Goal: Task Accomplishment & Management: Use online tool/utility

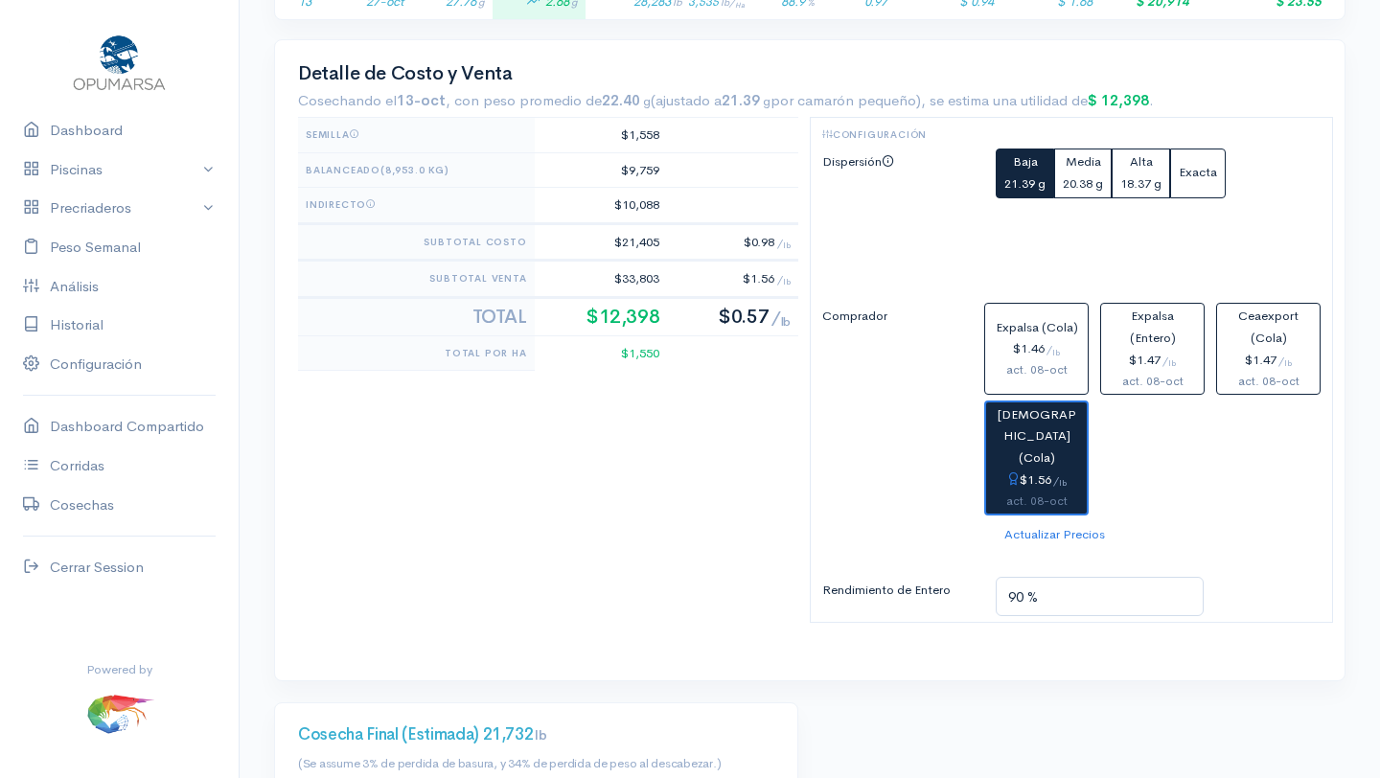
scroll to position [942, 0]
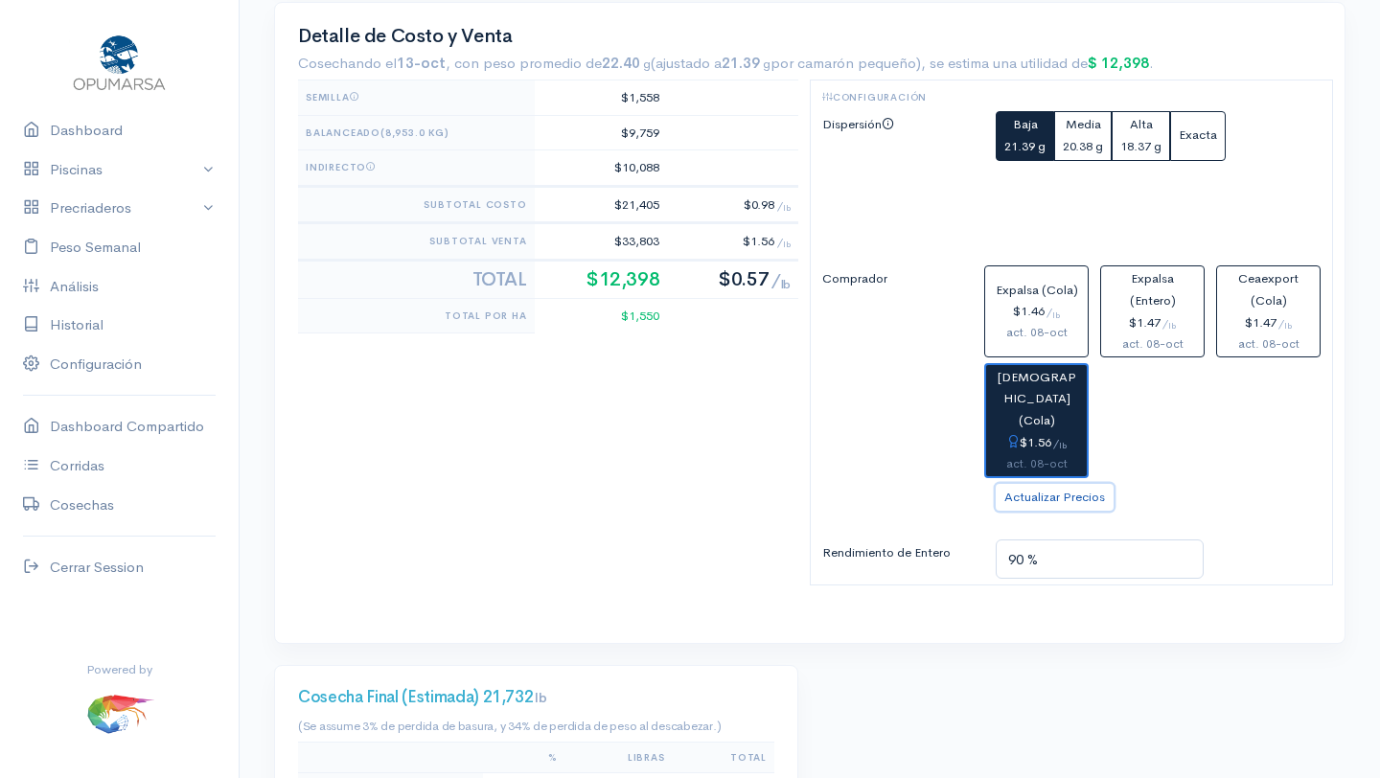
click at [1062, 484] on button "Actualizar Precios" at bounding box center [1055, 498] width 118 height 28
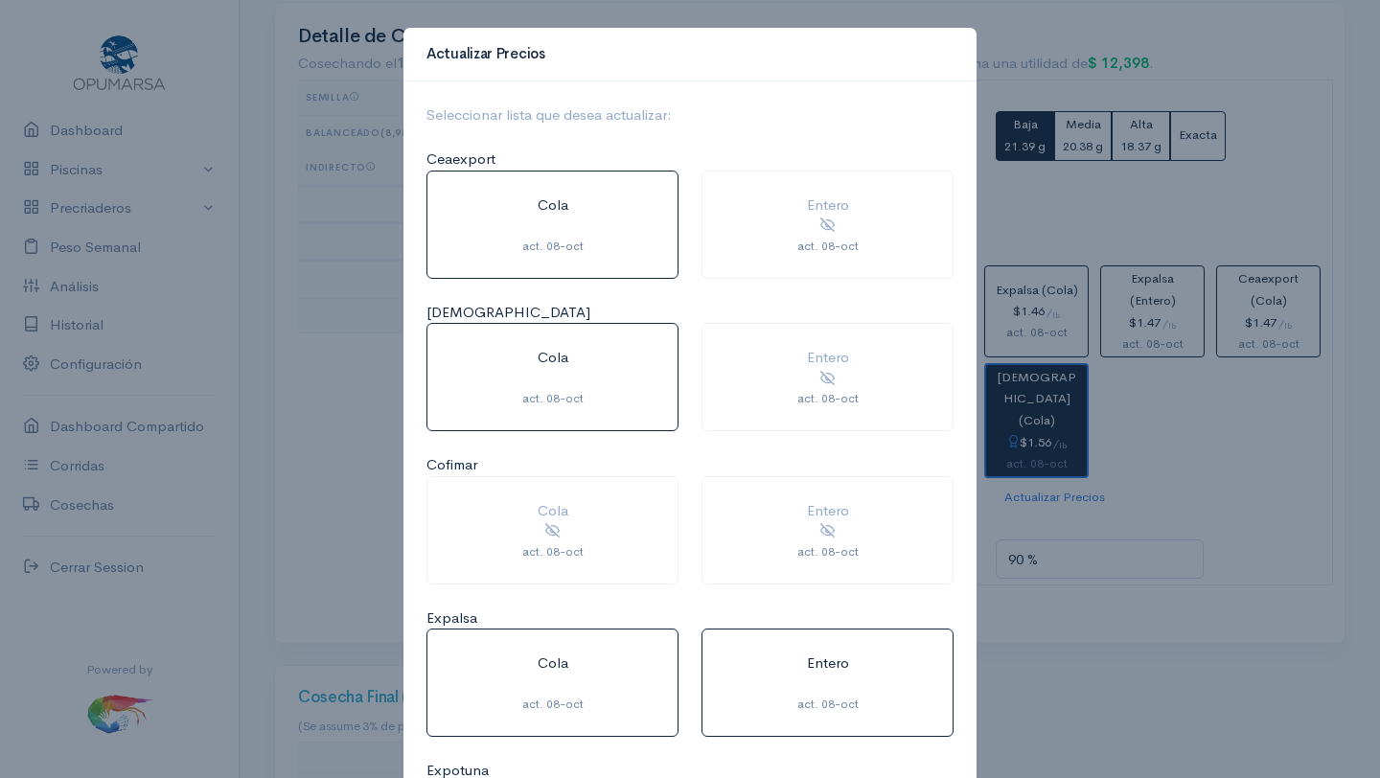
scroll to position [263, 0]
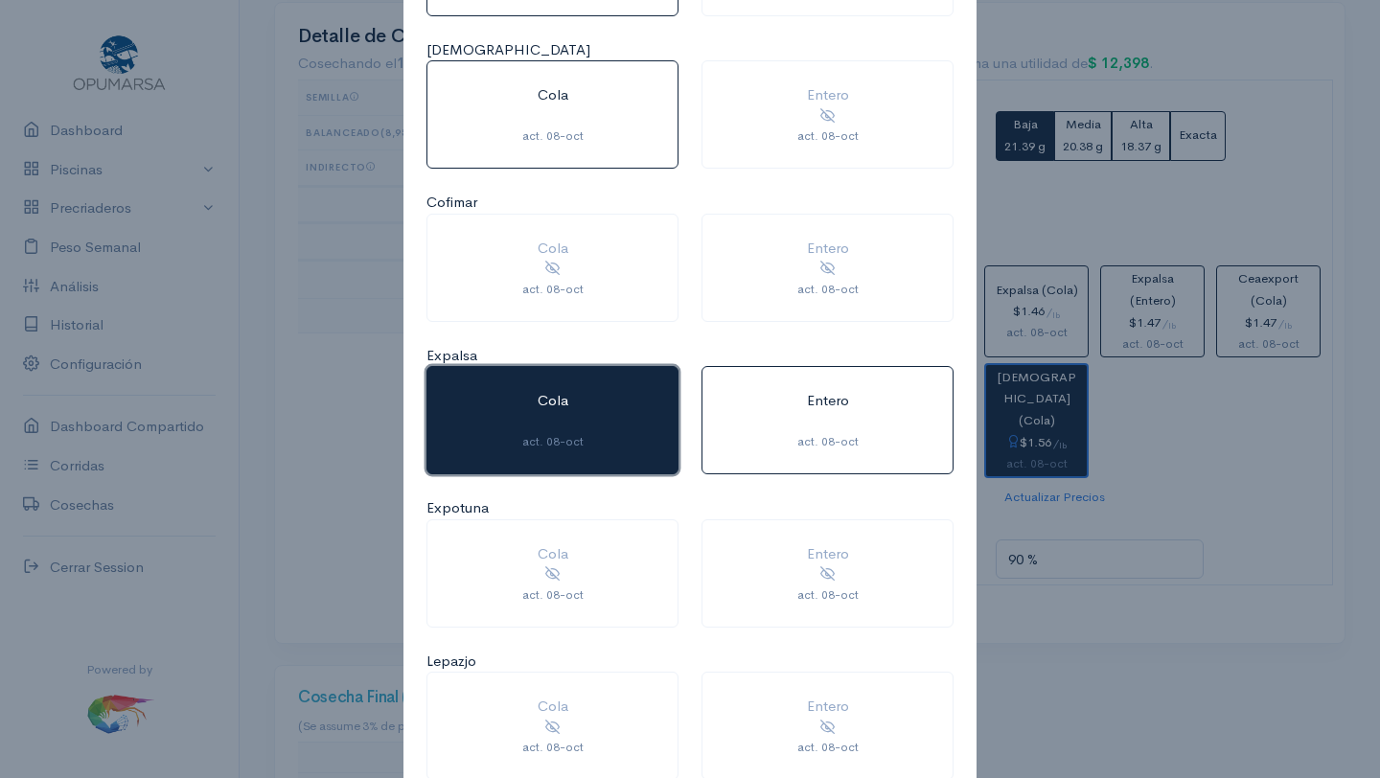
click at [553, 429] on span at bounding box center [553, 422] width 4 height 18
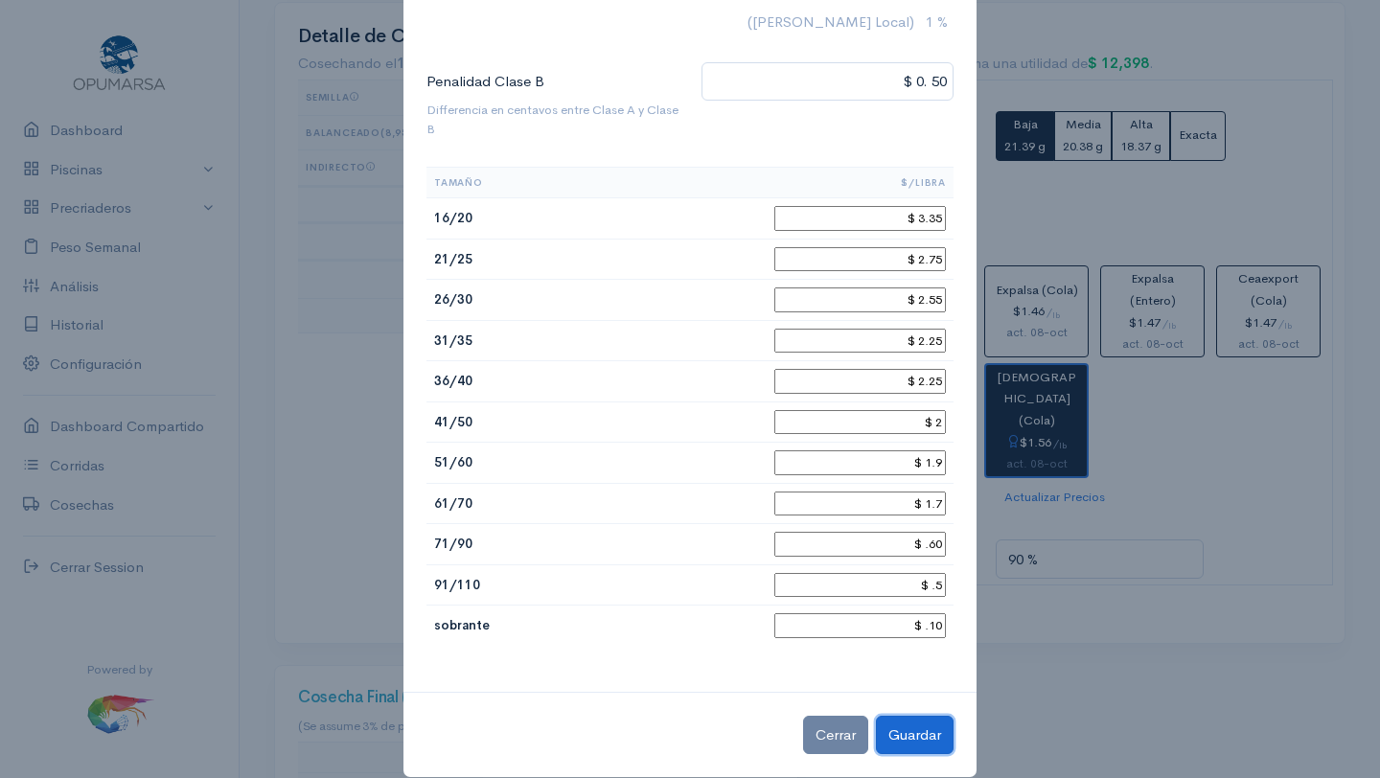
click at [920, 733] on button "Guardar" at bounding box center [915, 735] width 78 height 39
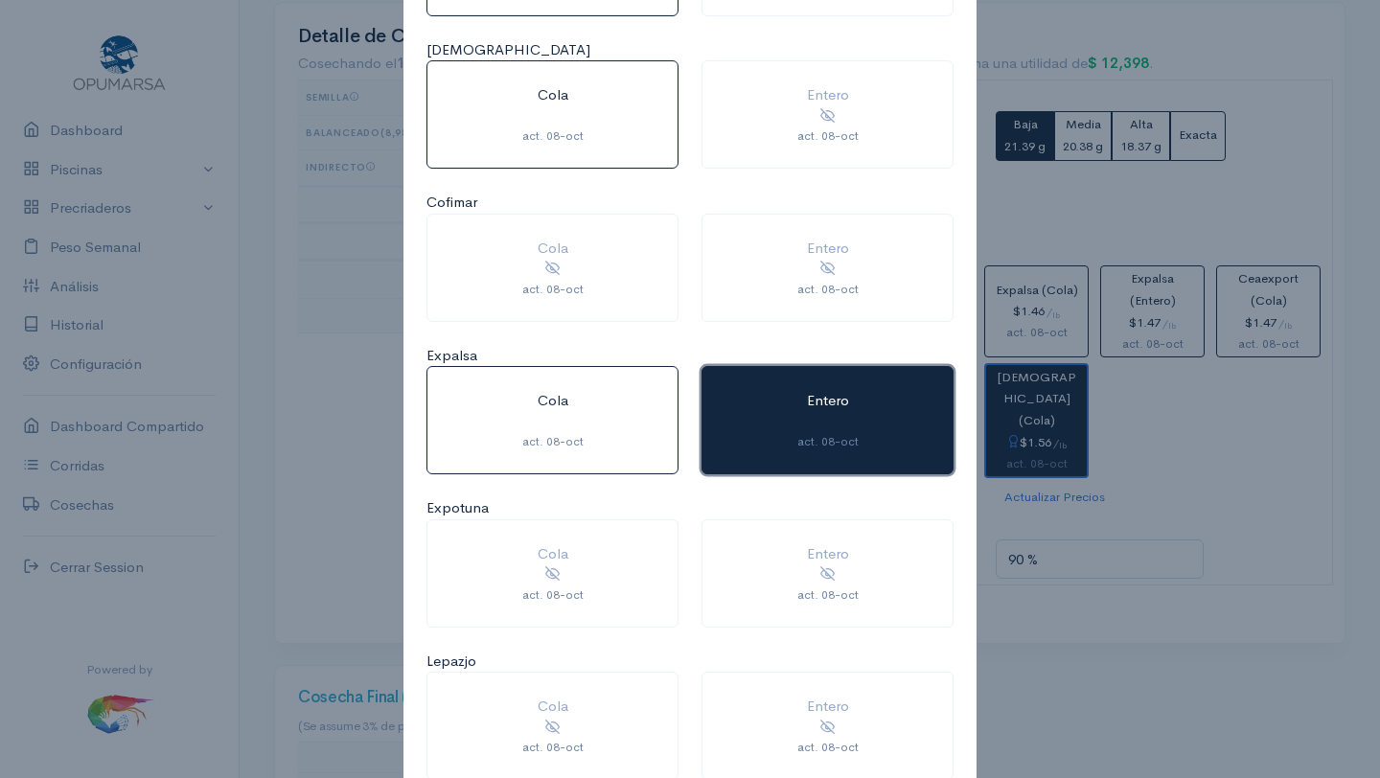
click at [827, 410] on button "Entero act. 08-oct" at bounding box center [828, 420] width 252 height 108
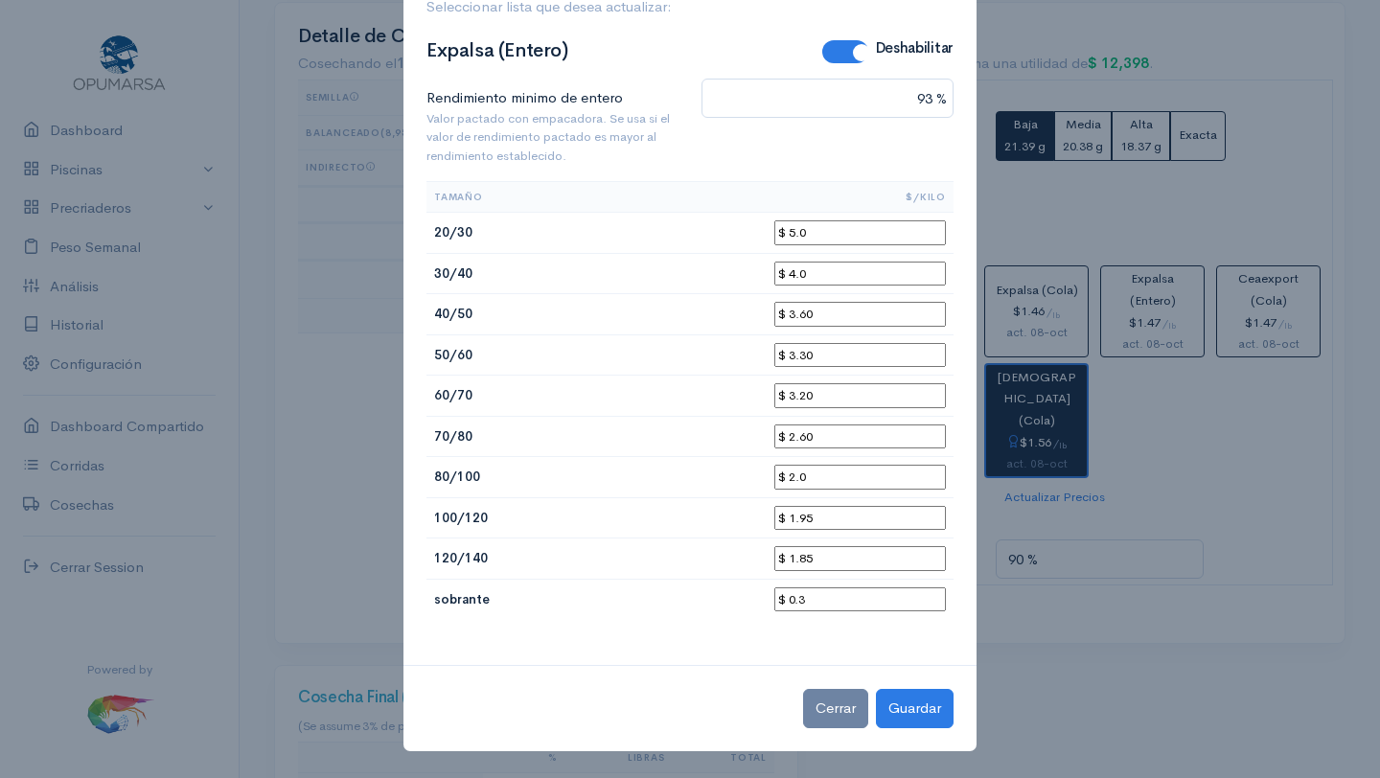
click at [860, 316] on input "$ 3.60" at bounding box center [861, 314] width 172 height 25
type input "$ 3.70"
click at [858, 394] on input "$ 3.20" at bounding box center [861, 395] width 172 height 25
click at [847, 475] on input "$ 2.0" at bounding box center [861, 477] width 172 height 25
type input "$ 2.1"
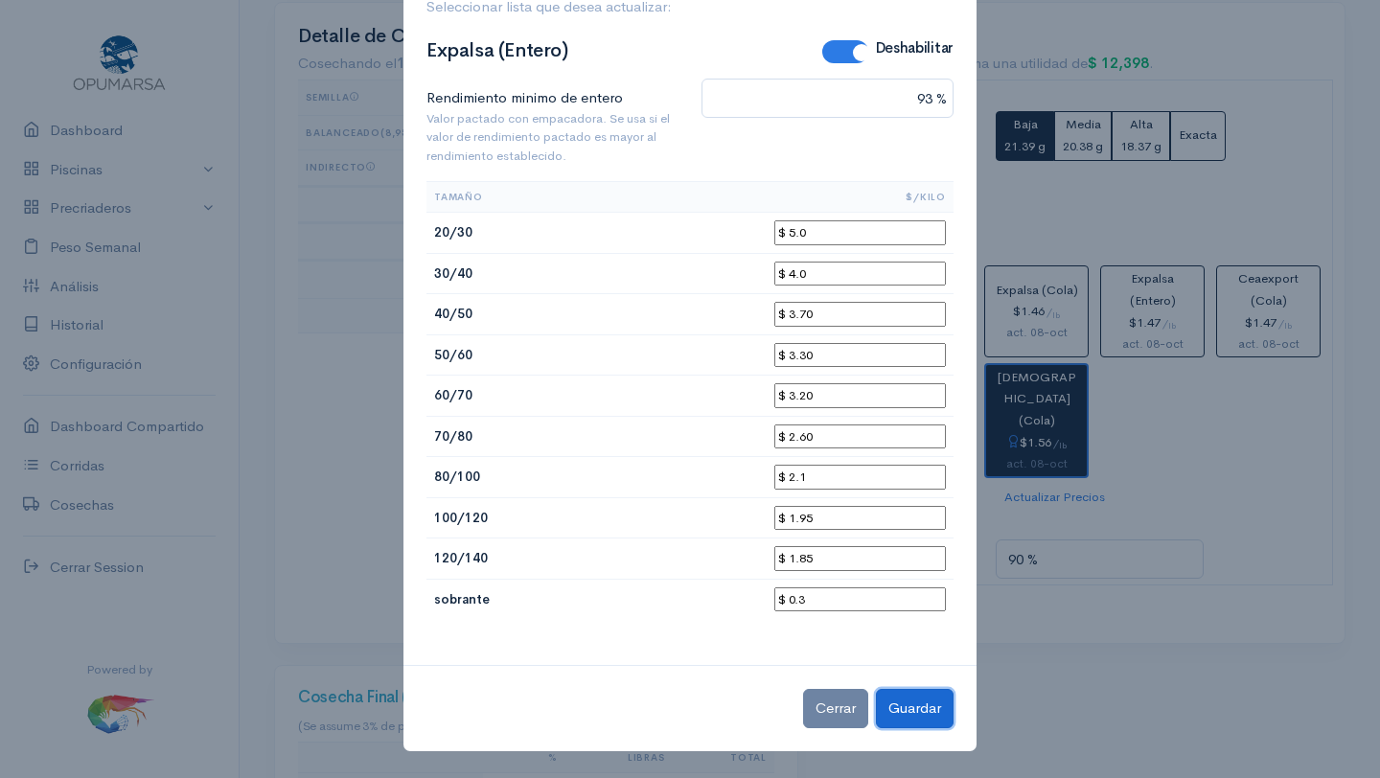
click at [924, 719] on button "Guardar" at bounding box center [915, 708] width 78 height 39
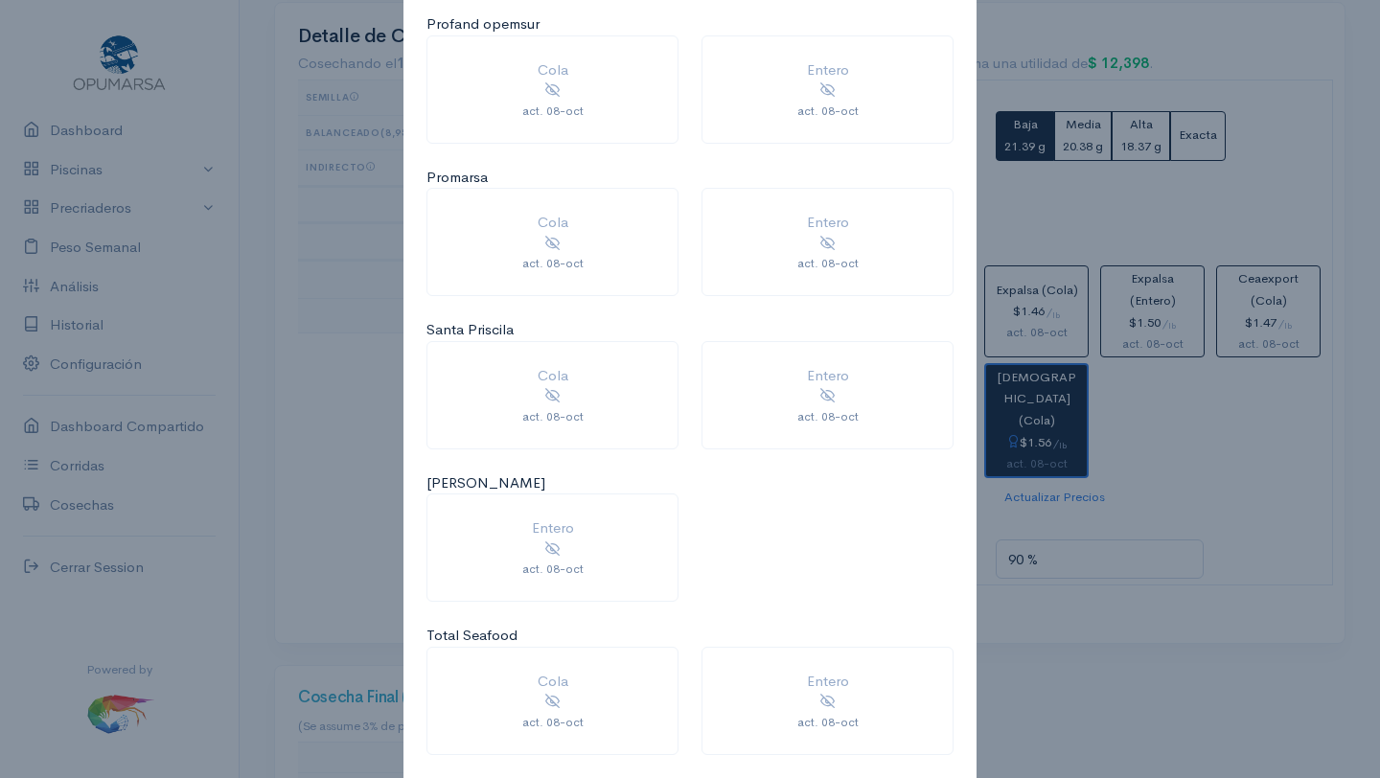
scroll to position [1762, 0]
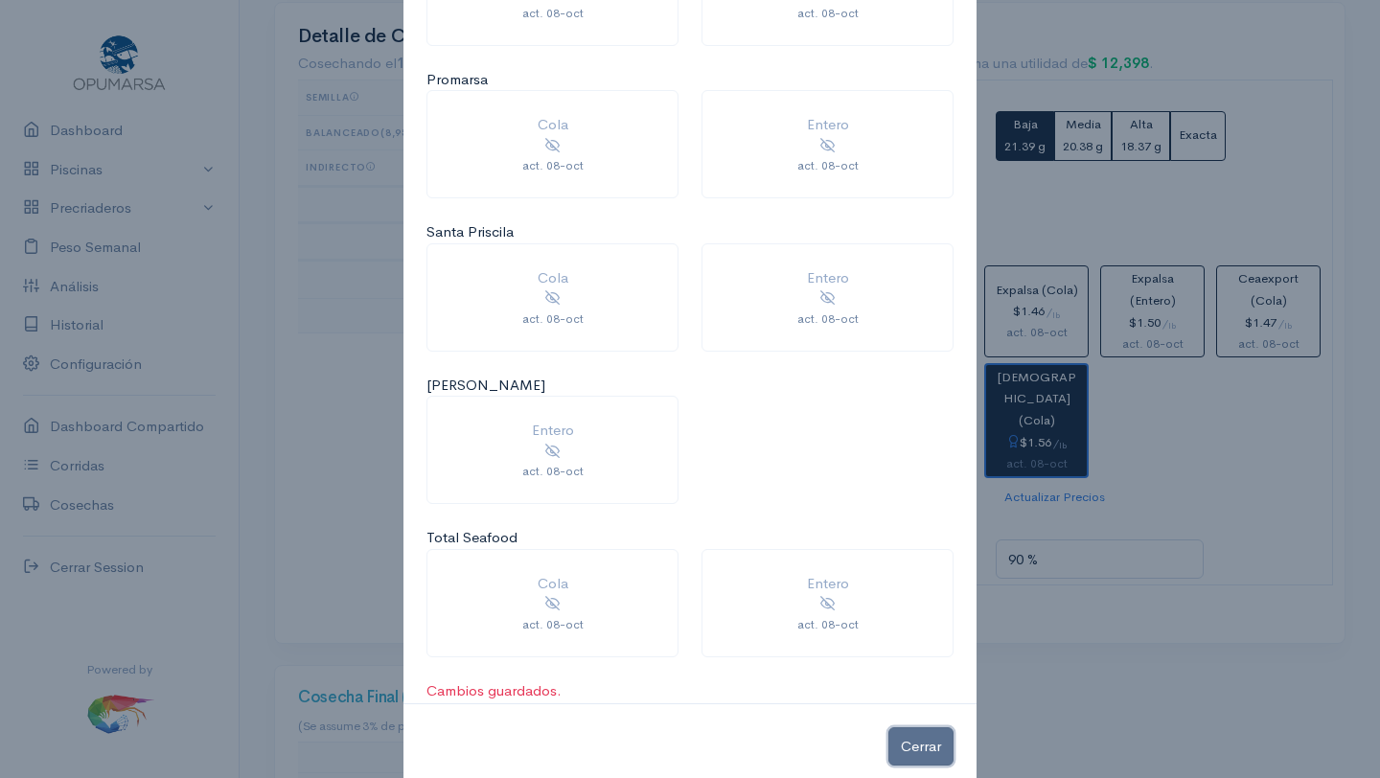
click at [920, 749] on button "Cerrar" at bounding box center [921, 747] width 65 height 39
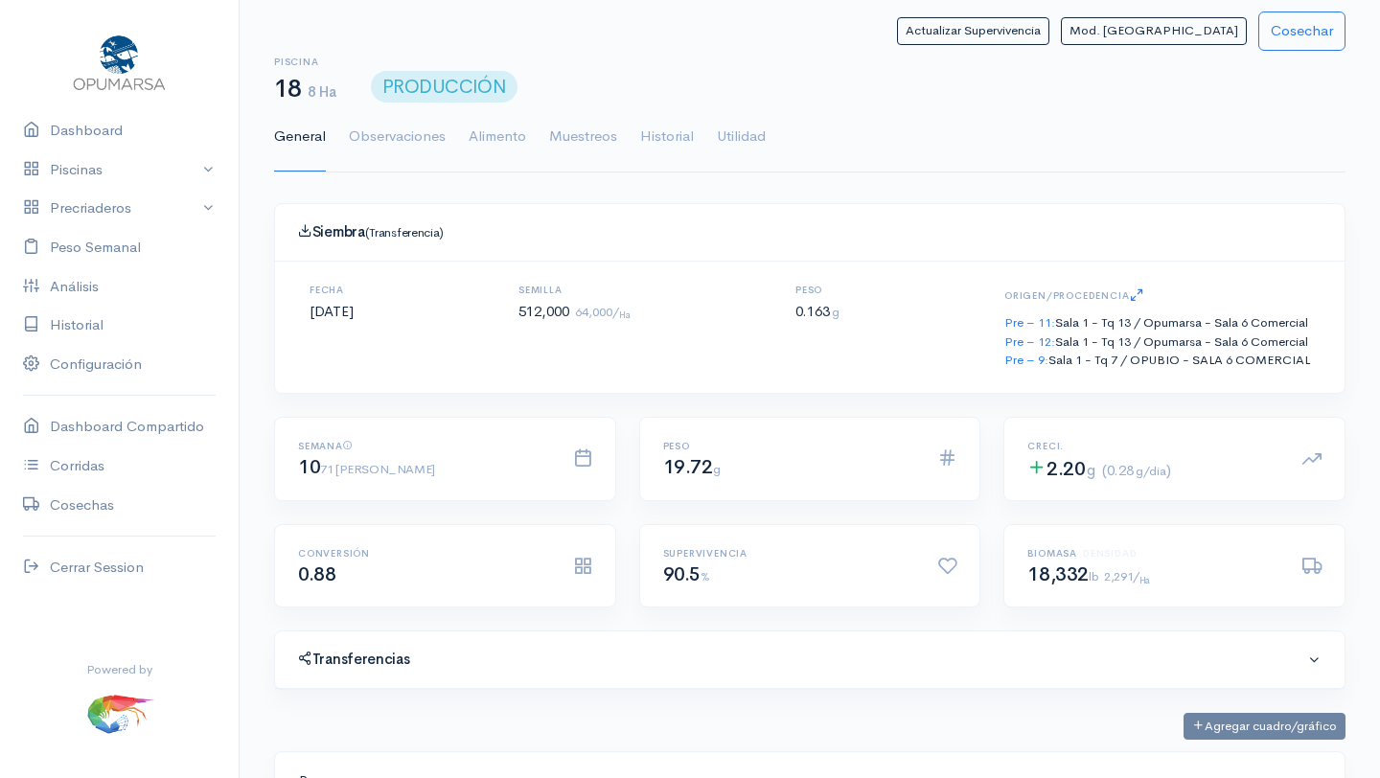
scroll to position [288, 1024]
click at [751, 131] on link "Utilidad" at bounding box center [741, 137] width 49 height 69
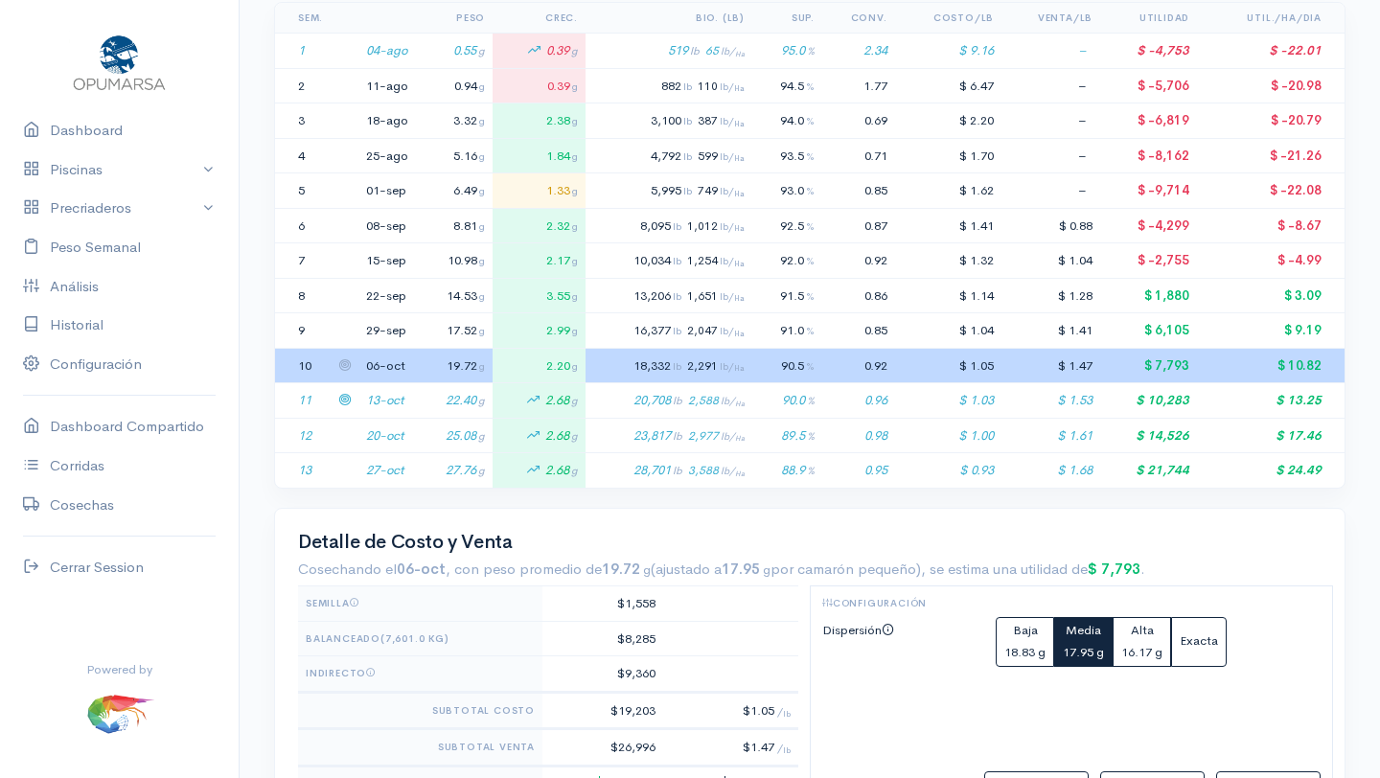
scroll to position [440, 0]
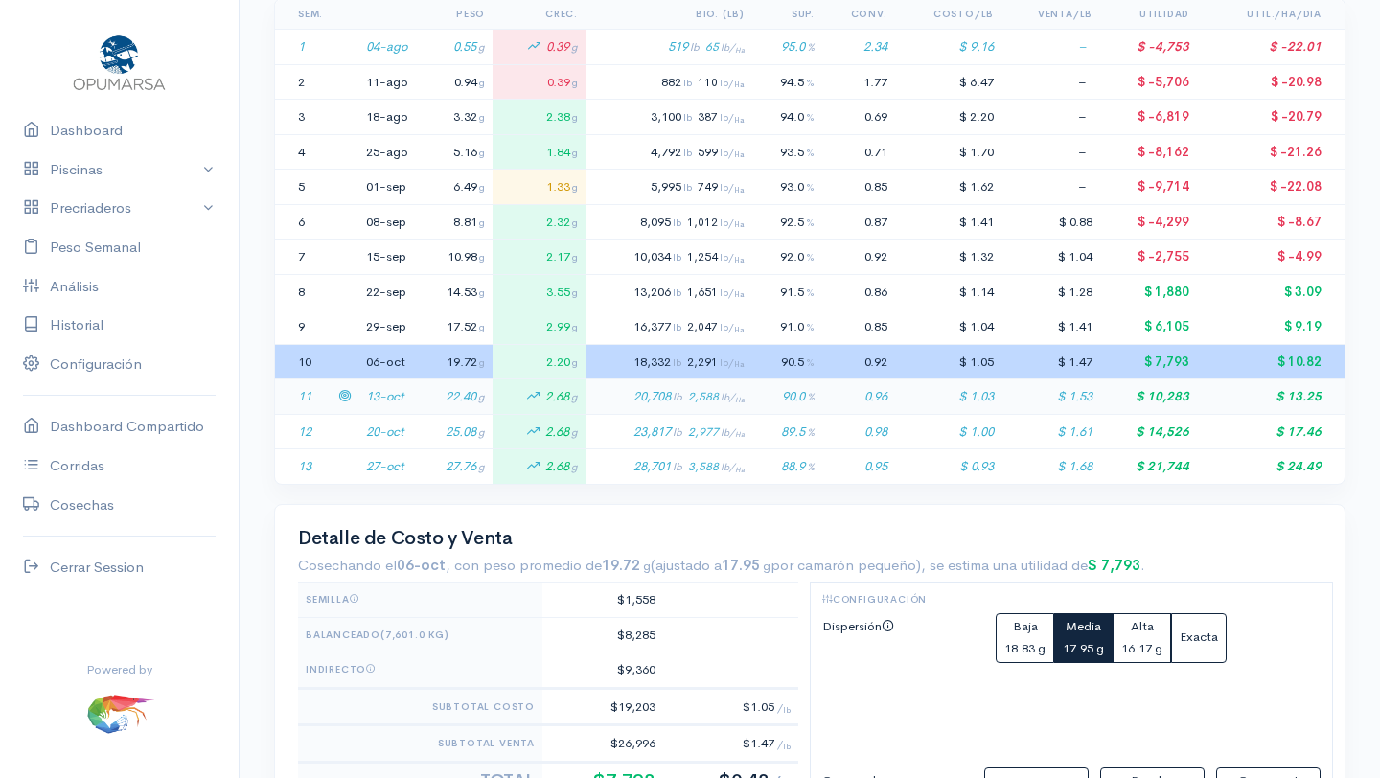
click at [384, 394] on td "13-oct" at bounding box center [388, 397] width 58 height 35
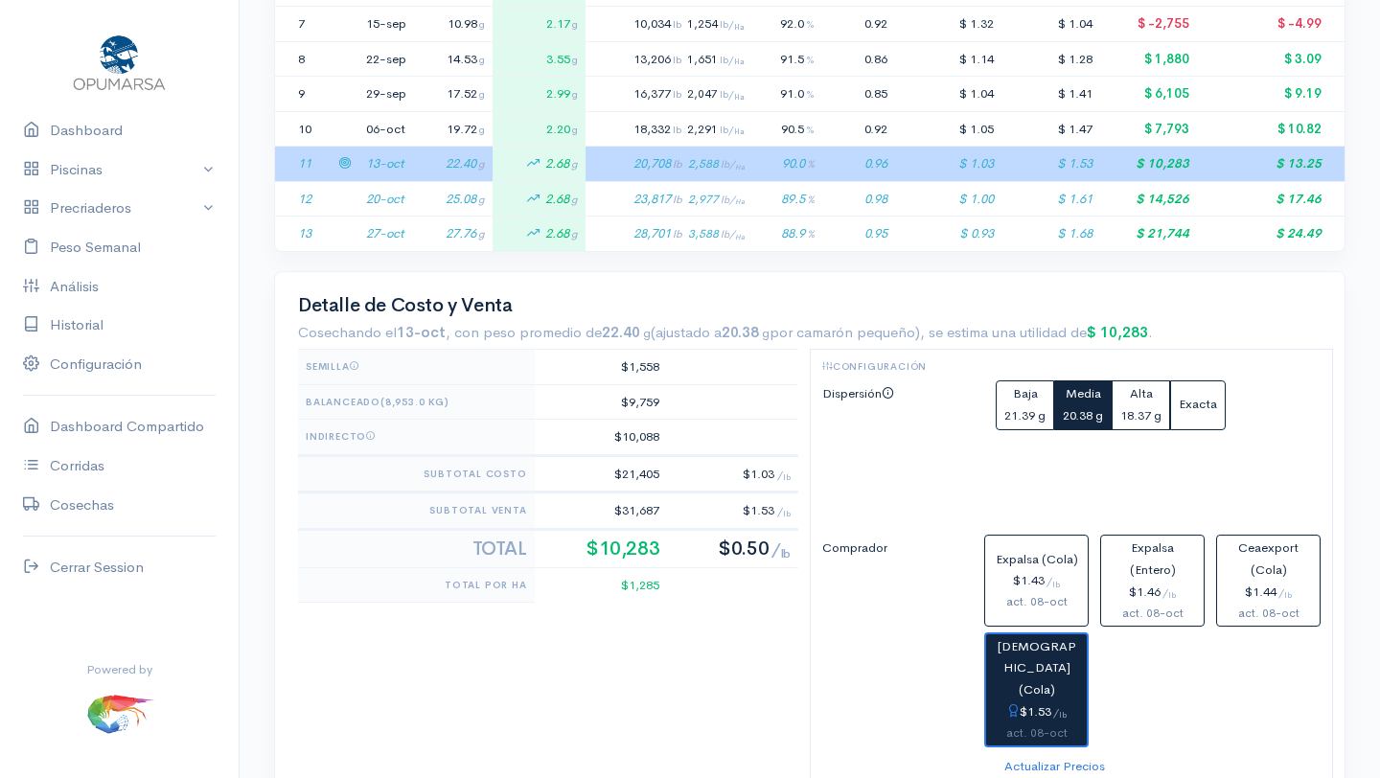
scroll to position [712, 0]
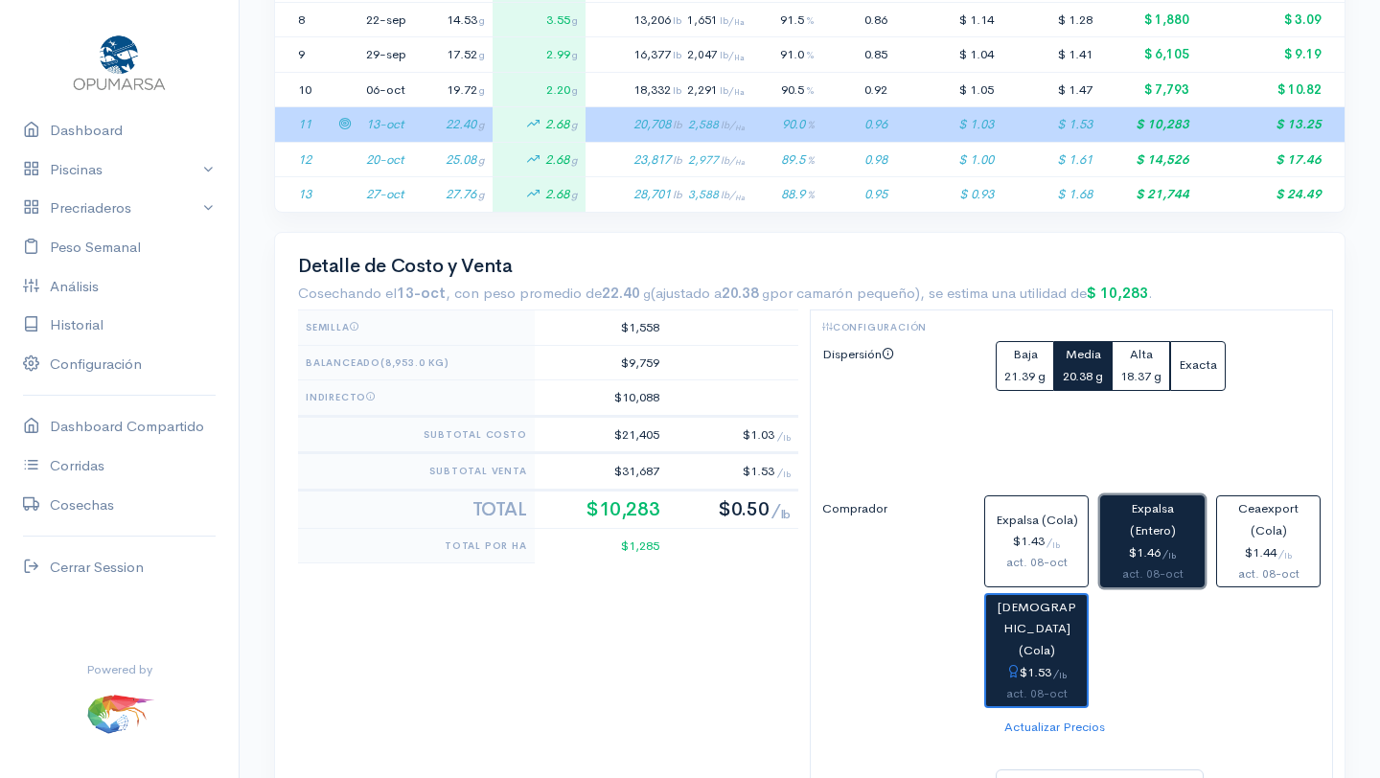
click at [1149, 544] on div "$1.46 / lb" at bounding box center [1152, 554] width 87 height 22
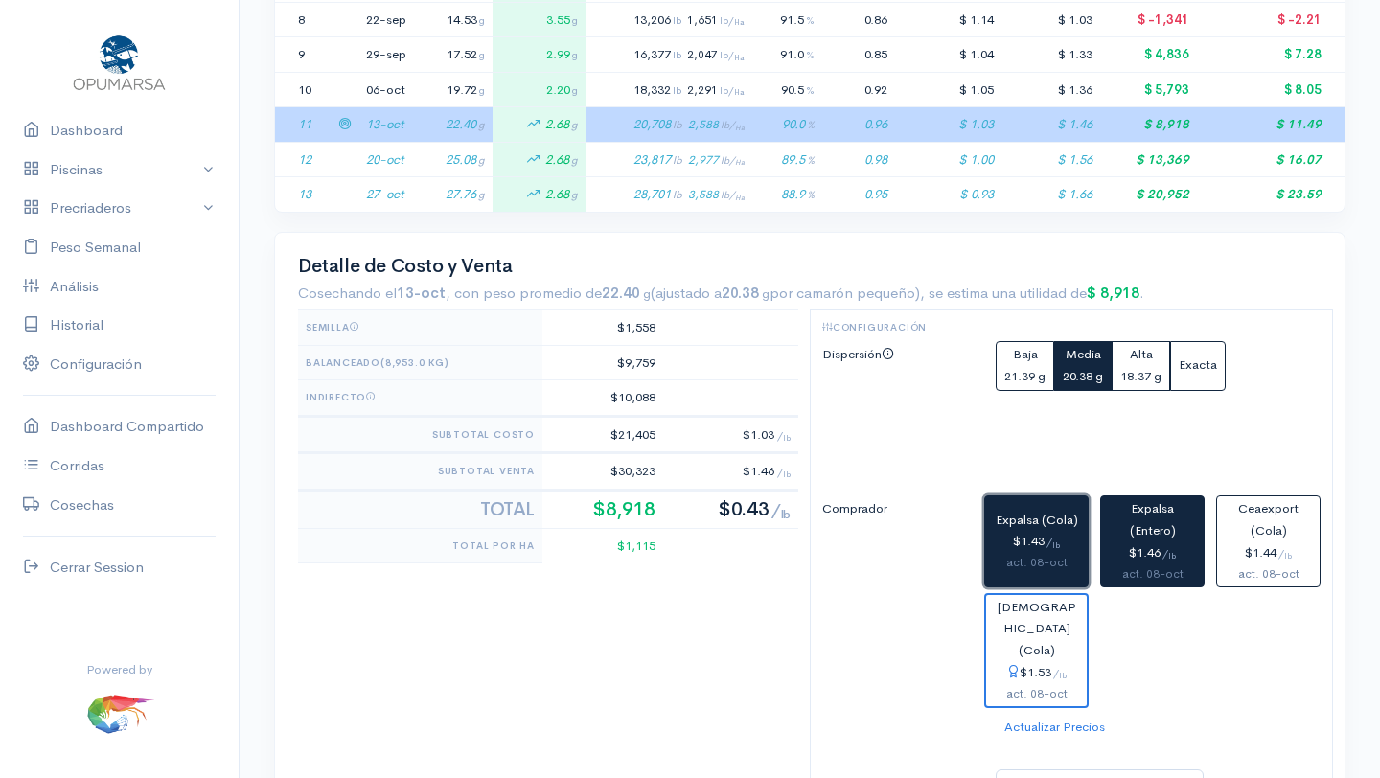
click at [1043, 537] on div "$1.43 / lb" at bounding box center [1036, 542] width 87 height 22
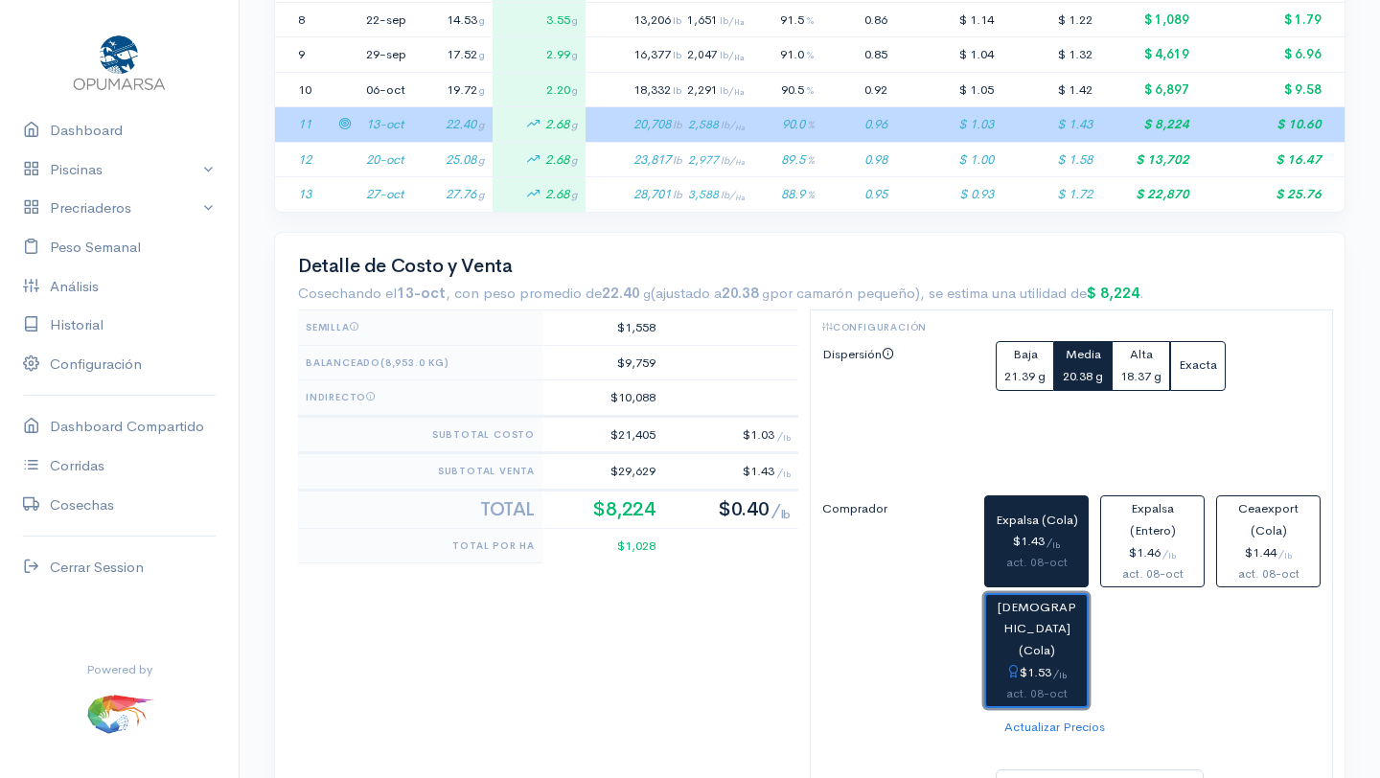
click at [1035, 636] on span "[DEMOGRAPHIC_DATA] (Cola)" at bounding box center [1037, 629] width 79 height 60
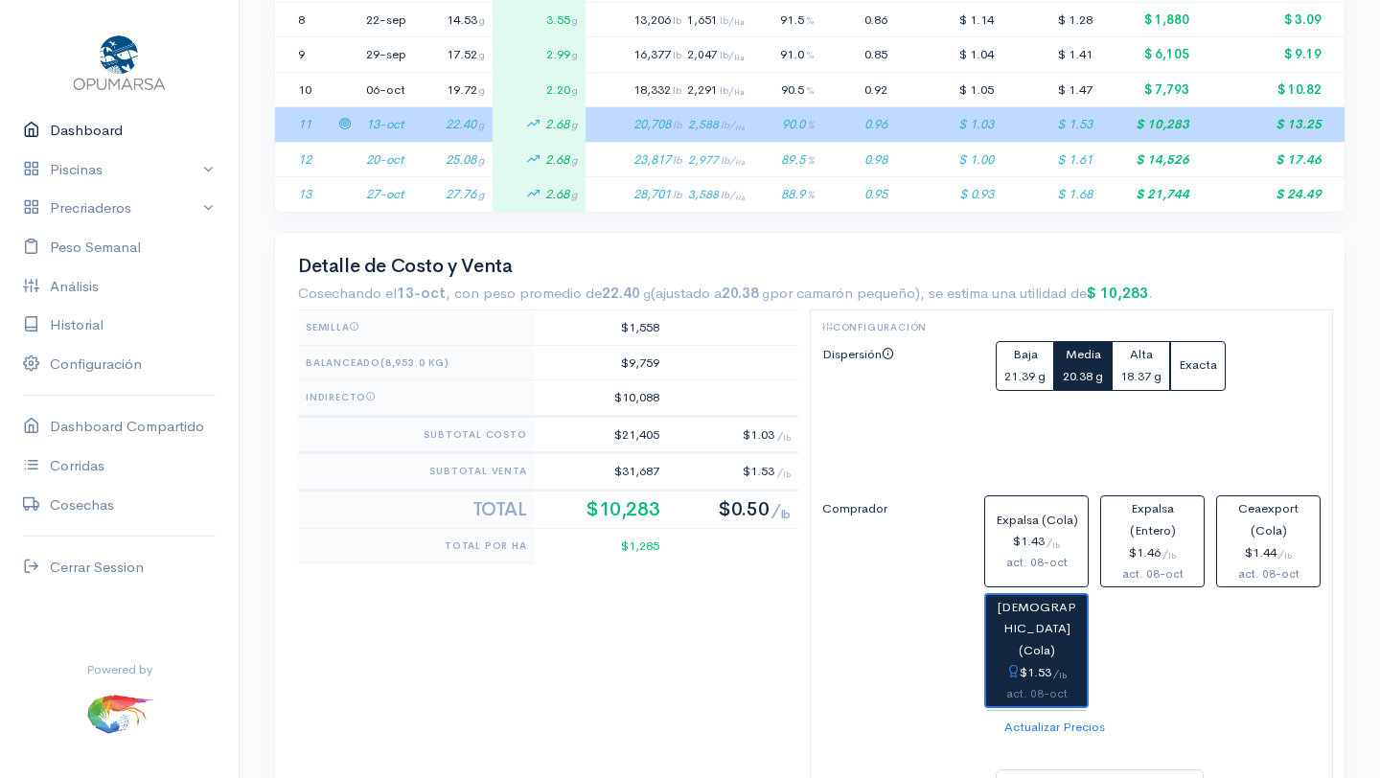
click at [87, 138] on link "Dashboard" at bounding box center [119, 130] width 239 height 39
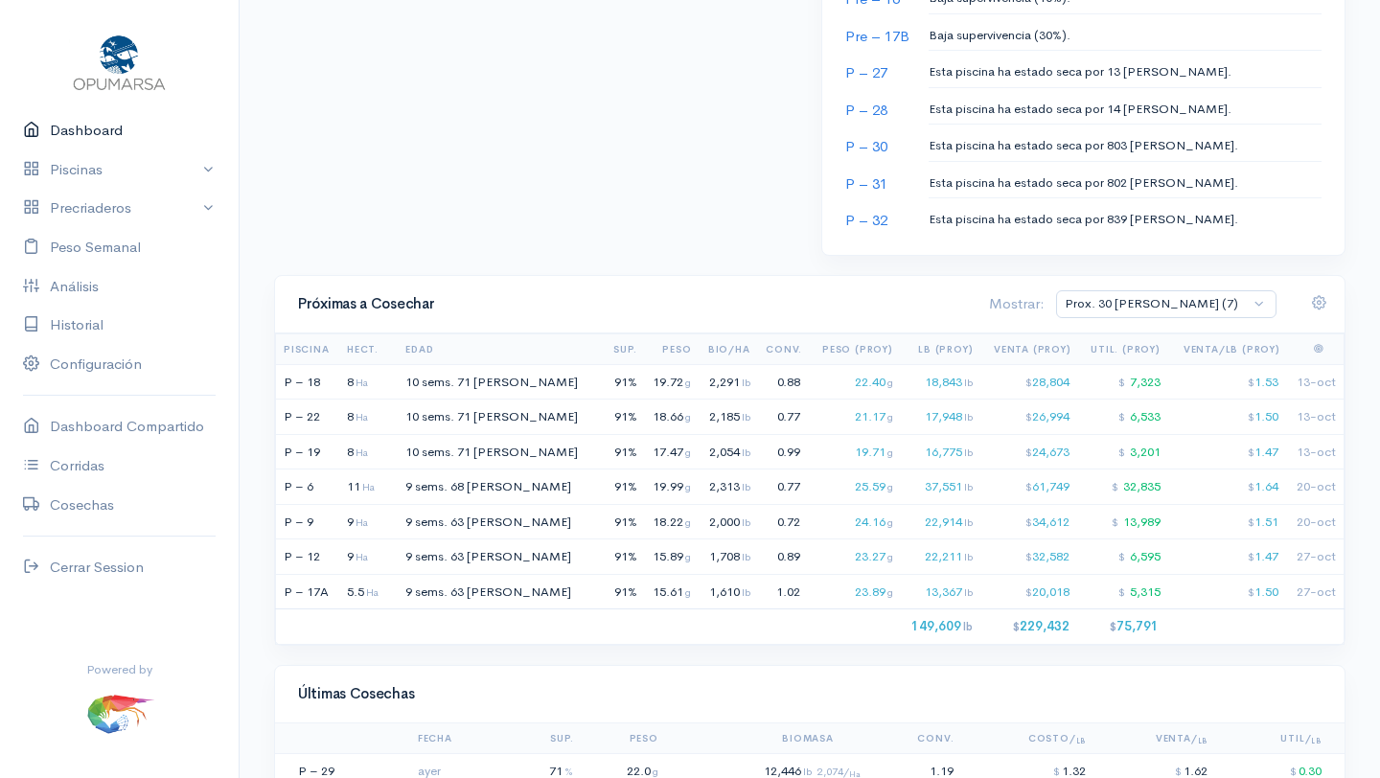
scroll to position [1146, 0]
click at [313, 452] on td "P – 19" at bounding box center [310, 450] width 69 height 35
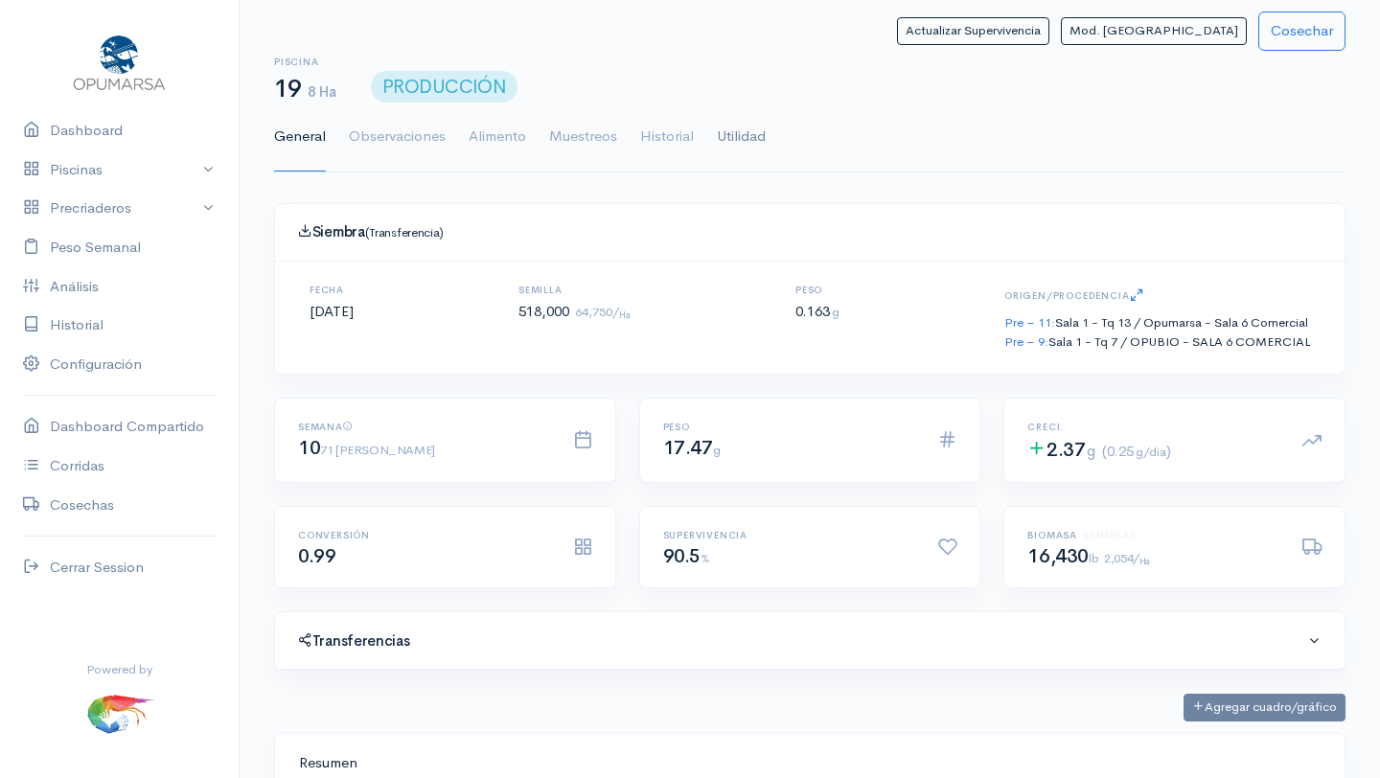
click at [743, 129] on link "Utilidad" at bounding box center [741, 137] width 49 height 69
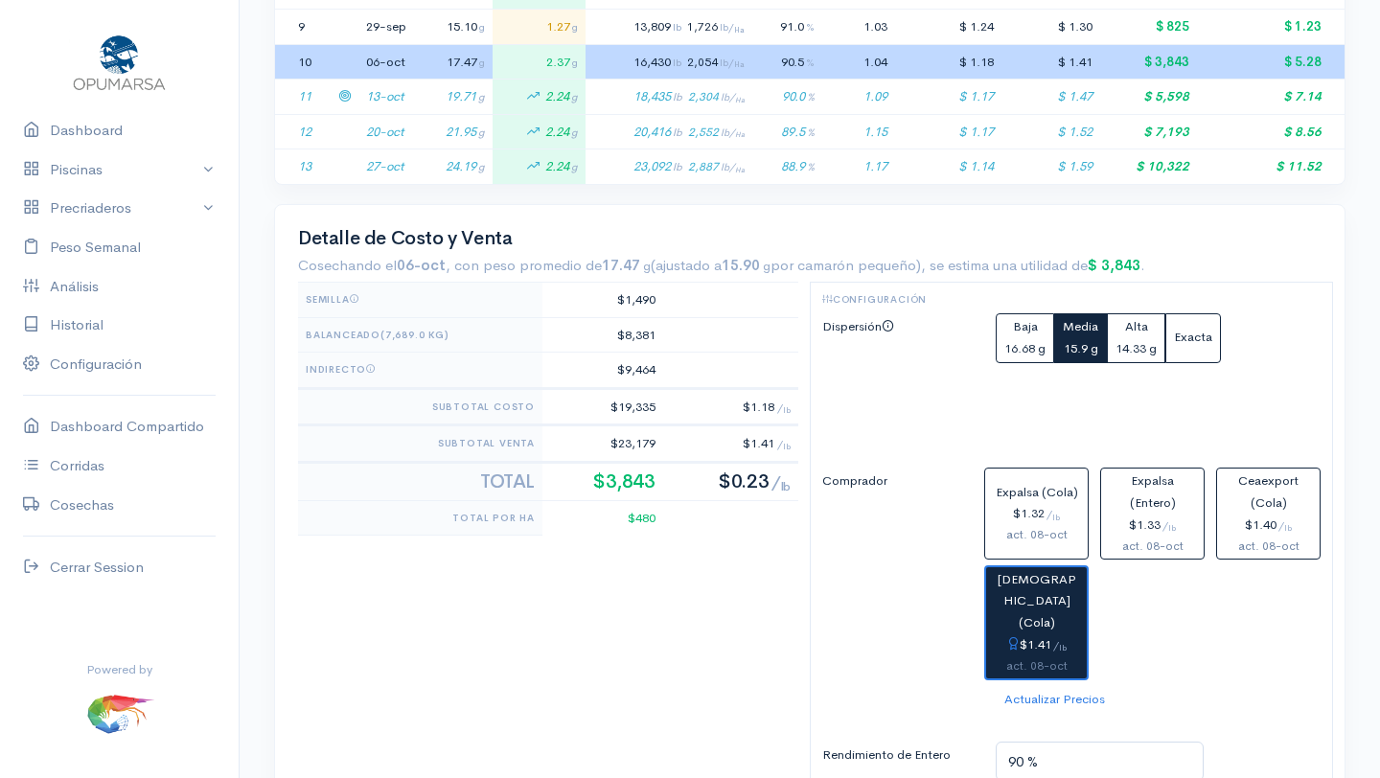
scroll to position [746, 0]
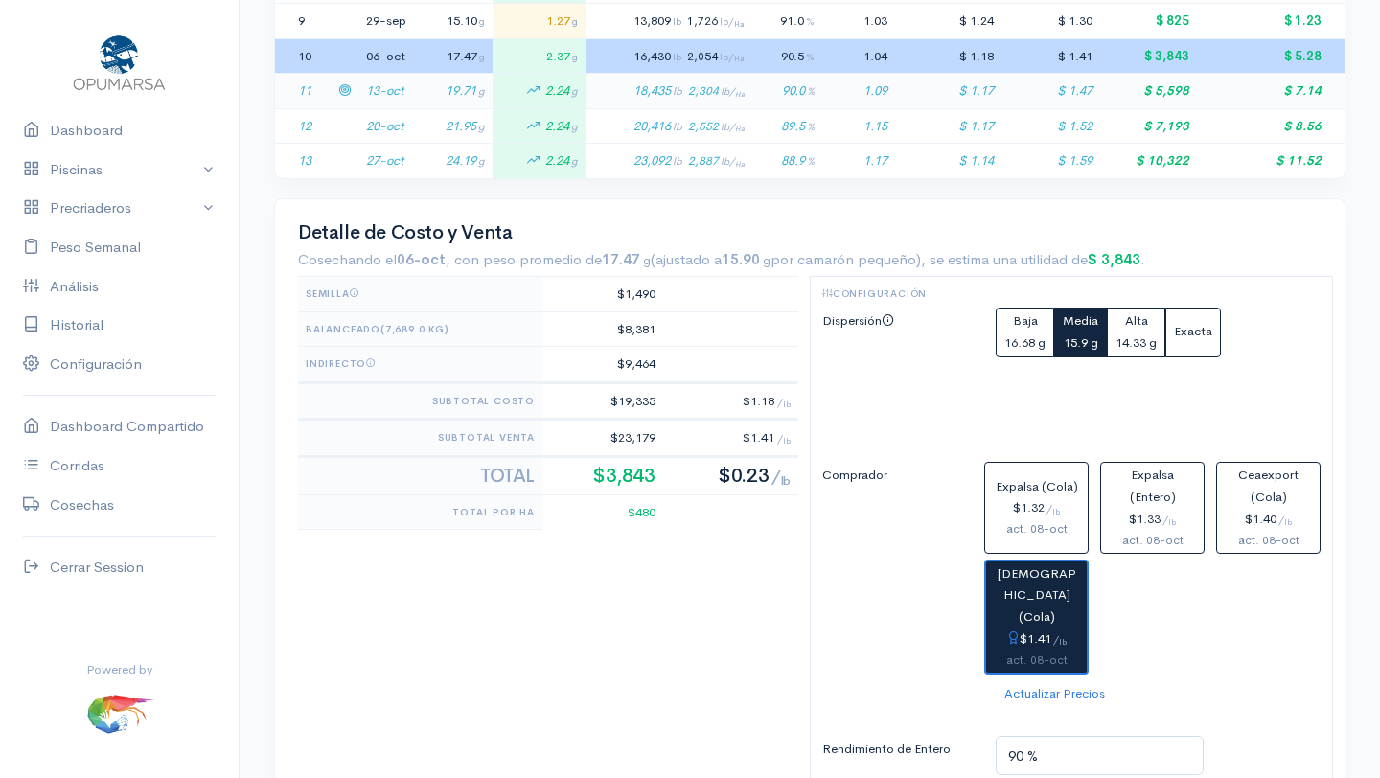
click at [387, 90] on td "13-oct" at bounding box center [388, 91] width 58 height 35
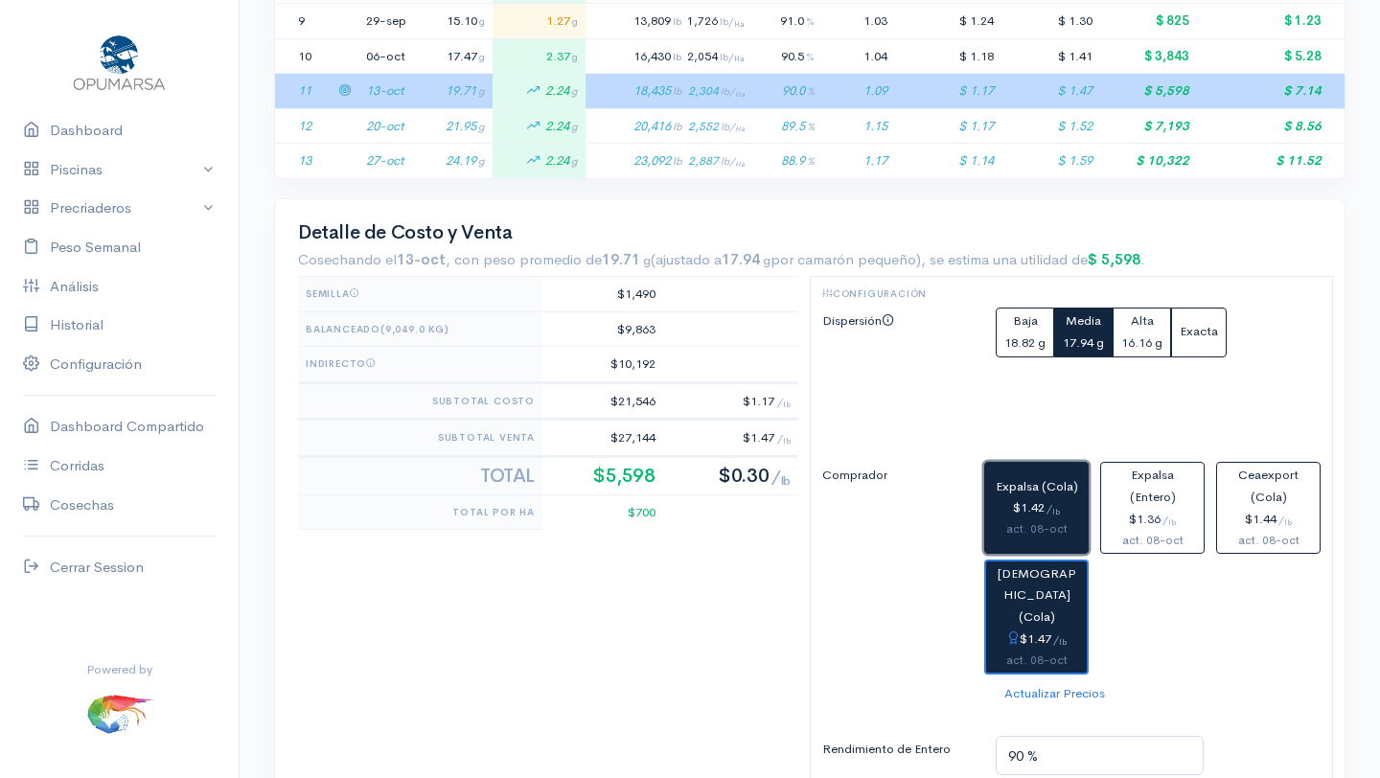
click at [1014, 513] on div "$1.42 / lb" at bounding box center [1036, 509] width 87 height 22
click at [1030, 598] on span "[DEMOGRAPHIC_DATA] (Cola)" at bounding box center [1037, 596] width 79 height 60
click at [93, 125] on link "Dashboard" at bounding box center [119, 130] width 239 height 39
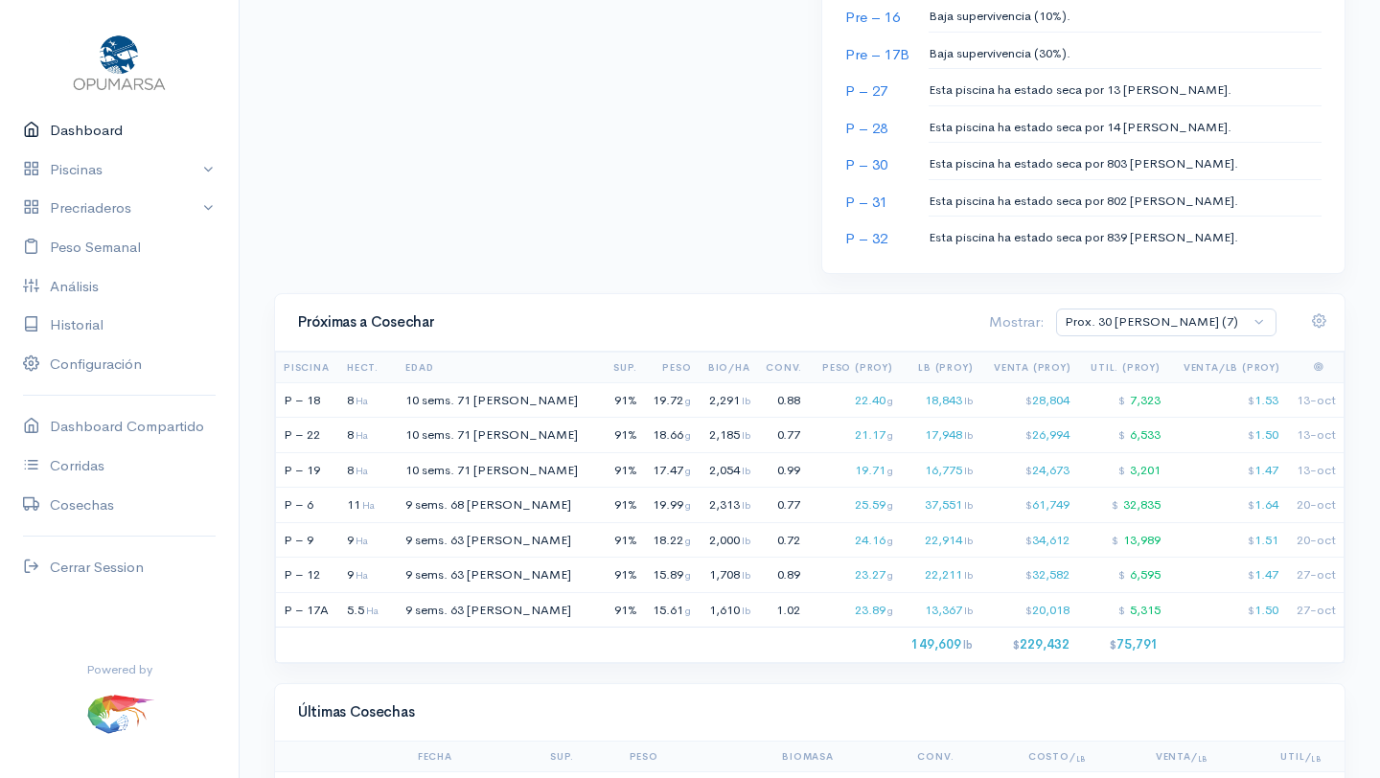
scroll to position [1131, 0]
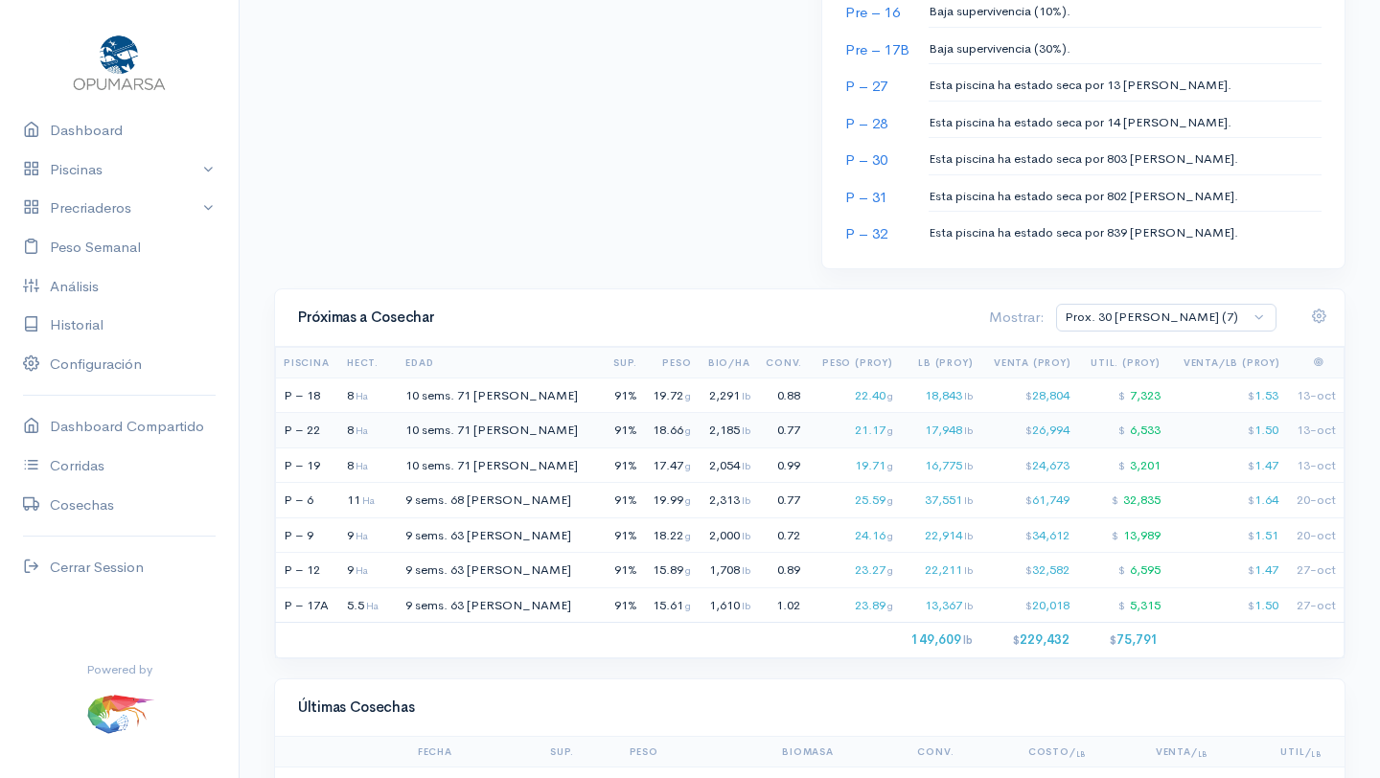
click at [430, 428] on span "10 sems." at bounding box center [430, 430] width 49 height 16
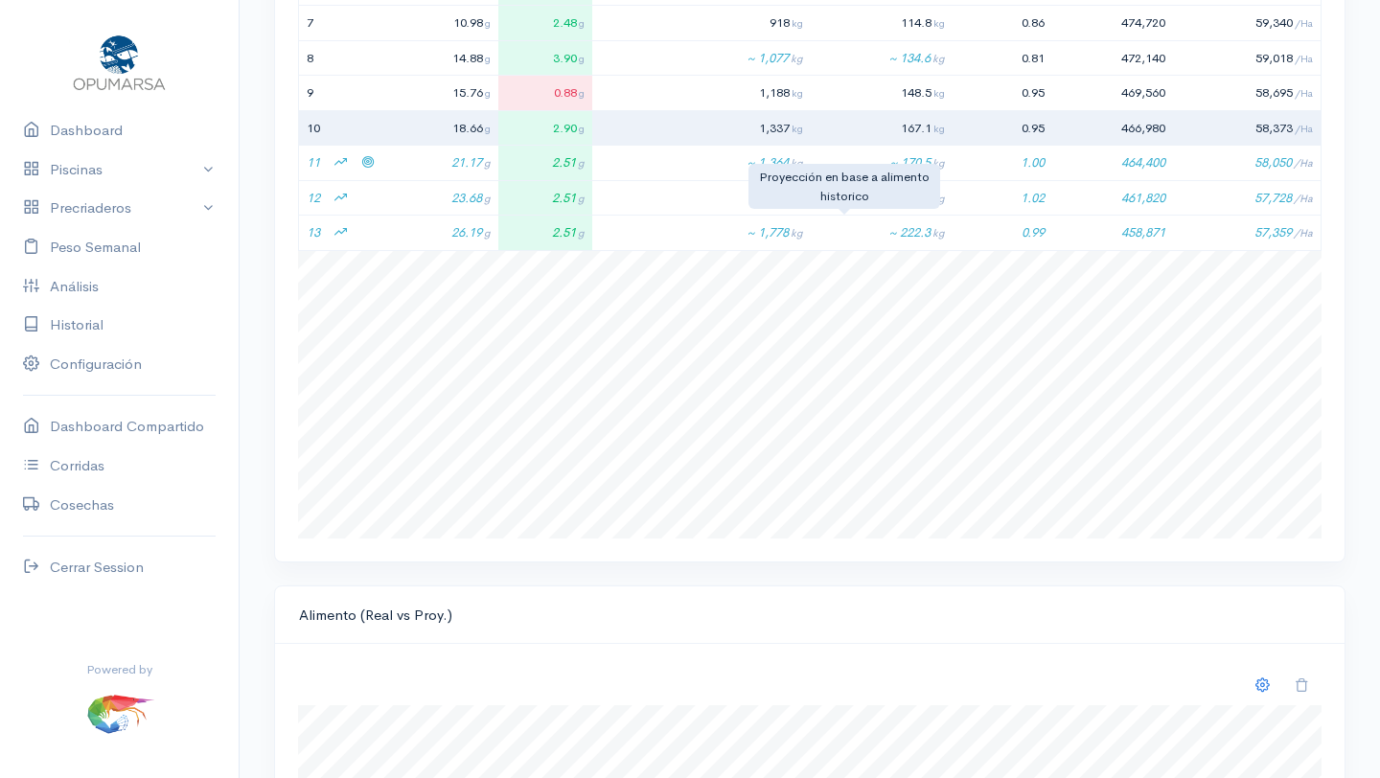
scroll to position [288, 1024]
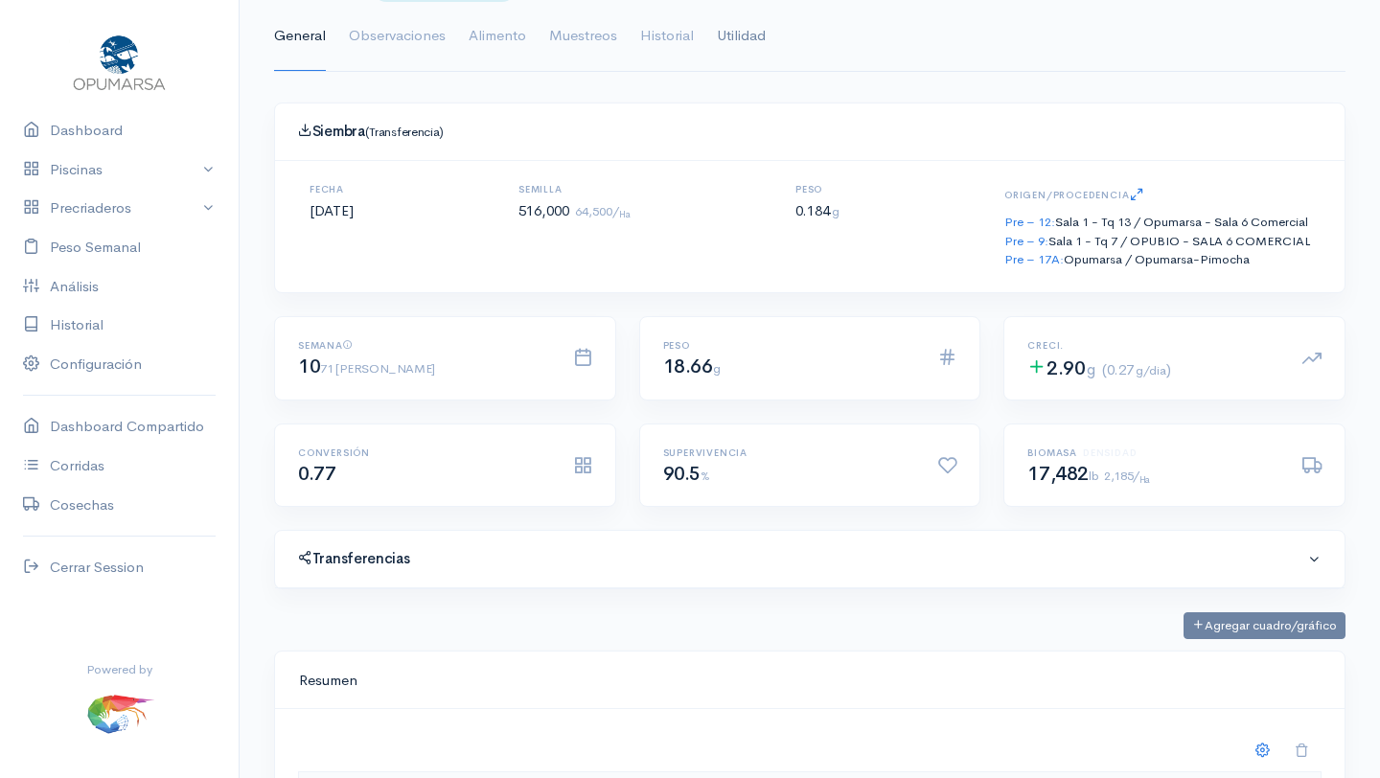
click at [744, 39] on link "Utilidad" at bounding box center [741, 36] width 49 height 69
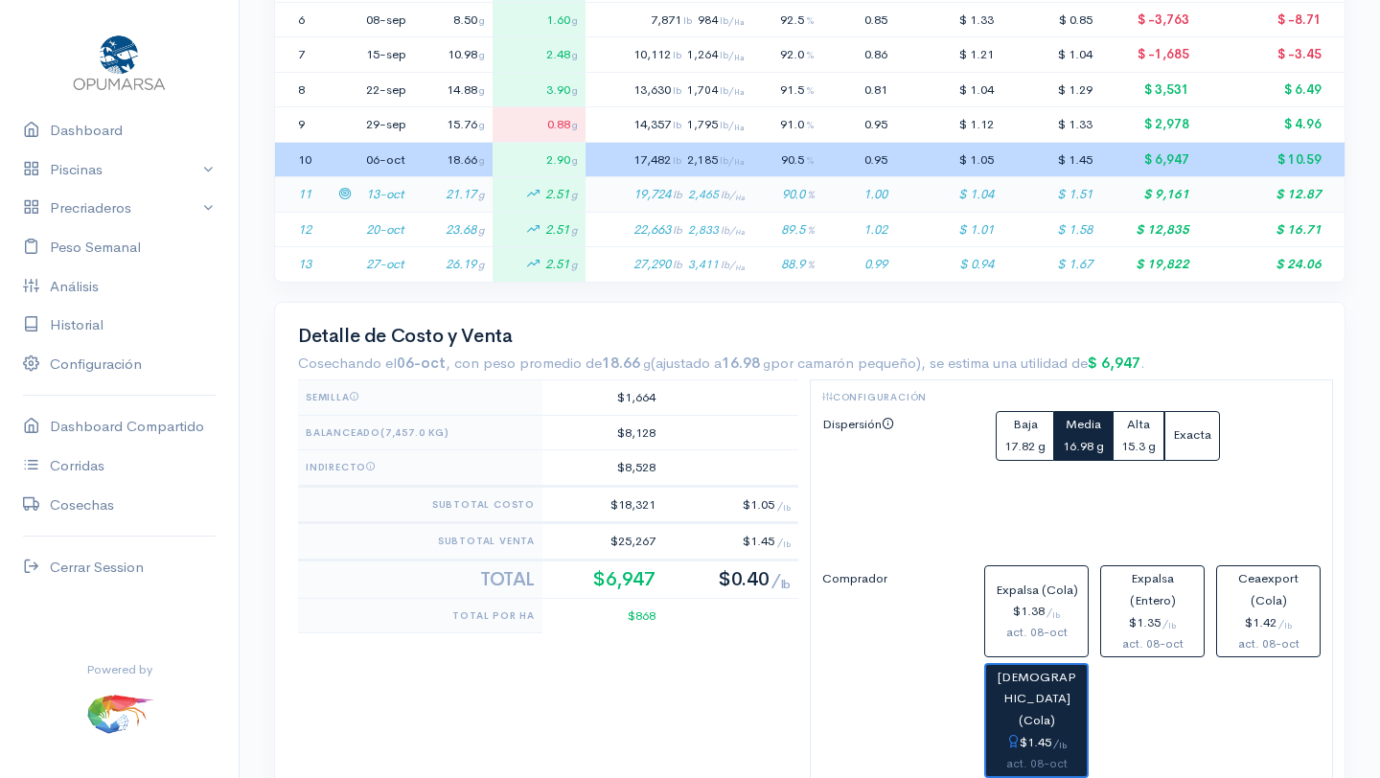
click at [385, 185] on td "13-oct" at bounding box center [388, 194] width 58 height 35
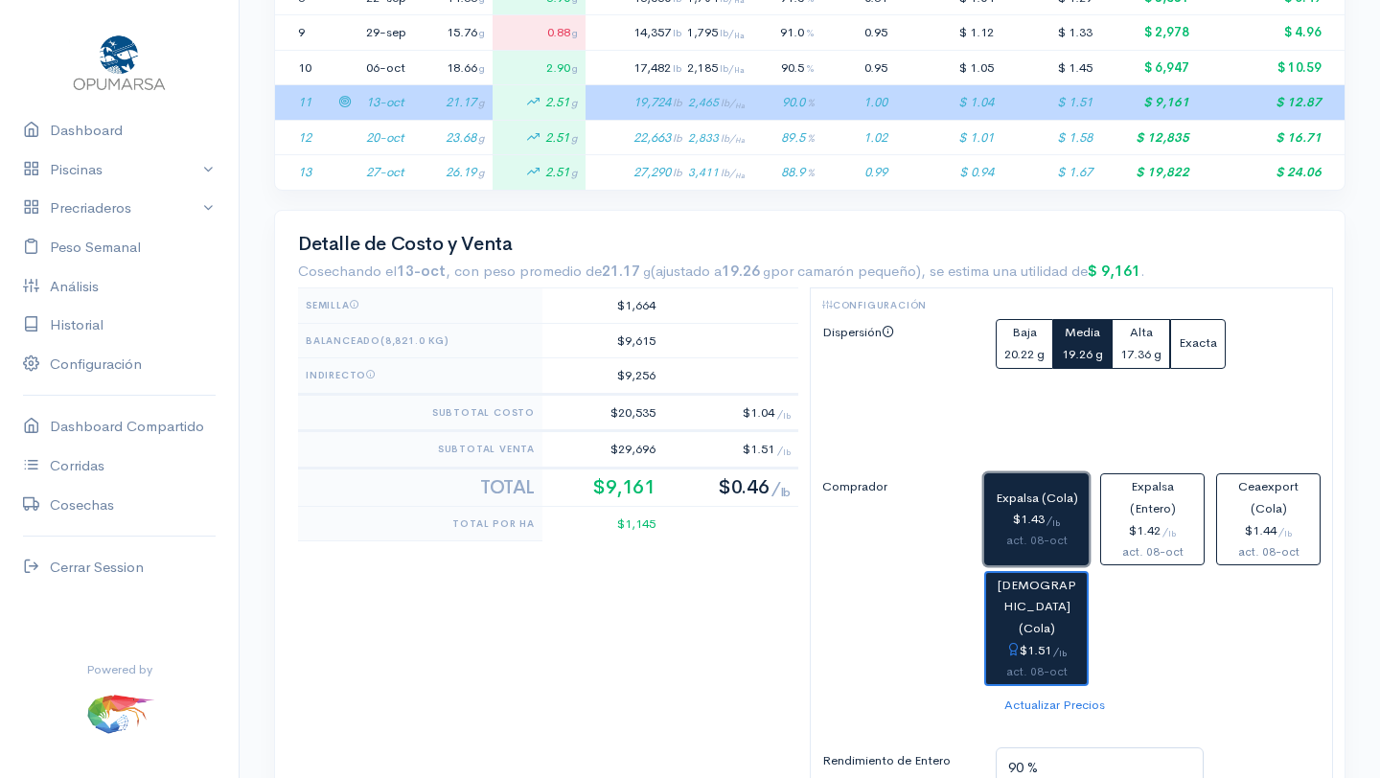
click at [1017, 523] on div "$1.43 / lb" at bounding box center [1036, 520] width 87 height 22
click at [1025, 614] on span "[DEMOGRAPHIC_DATA] (Cola)" at bounding box center [1037, 607] width 79 height 60
click at [1023, 541] on div "act. 08-oct" at bounding box center [1036, 541] width 87 height 20
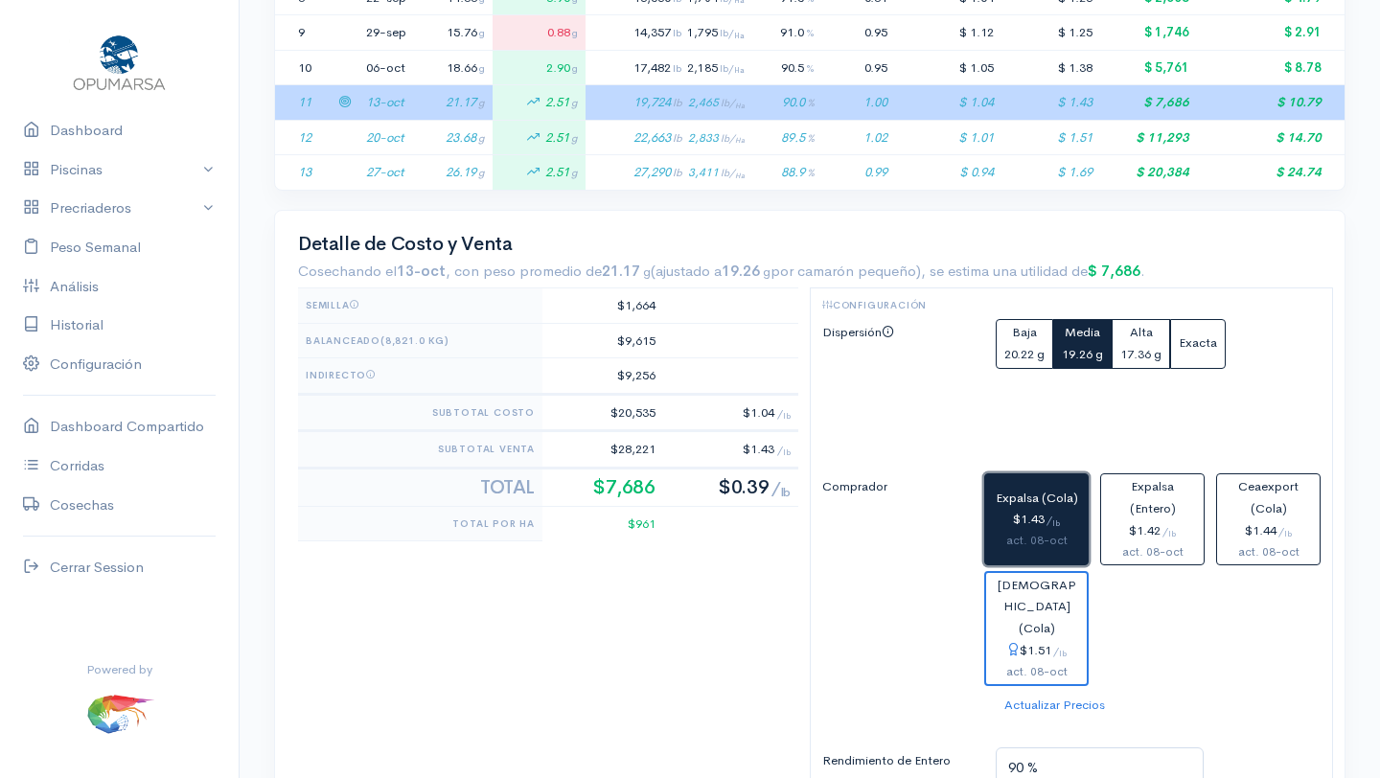
click at [1029, 513] on div "$1.43 / lb" at bounding box center [1036, 520] width 87 height 22
click at [104, 128] on link "Dashboard" at bounding box center [119, 130] width 239 height 39
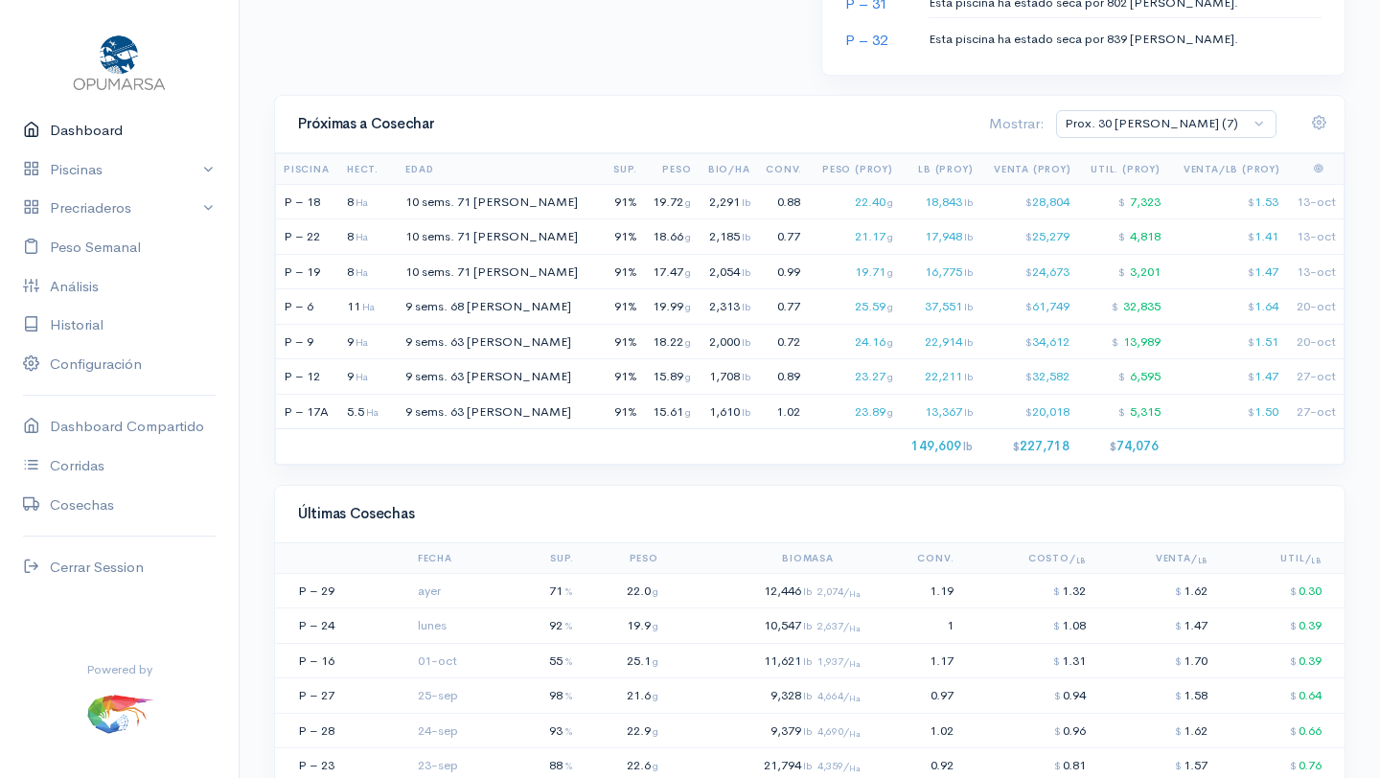
scroll to position [1288, 0]
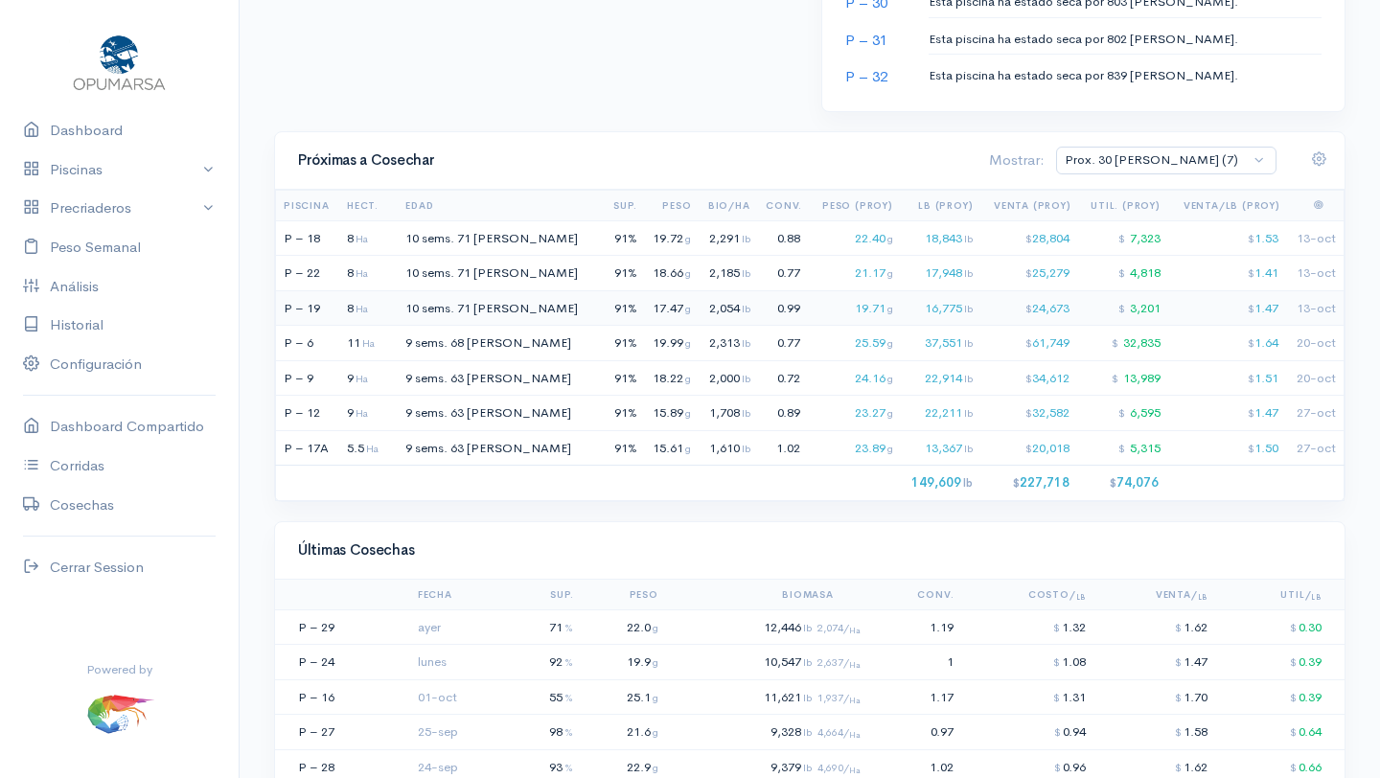
click at [433, 301] on span "10 sems." at bounding box center [430, 308] width 49 height 16
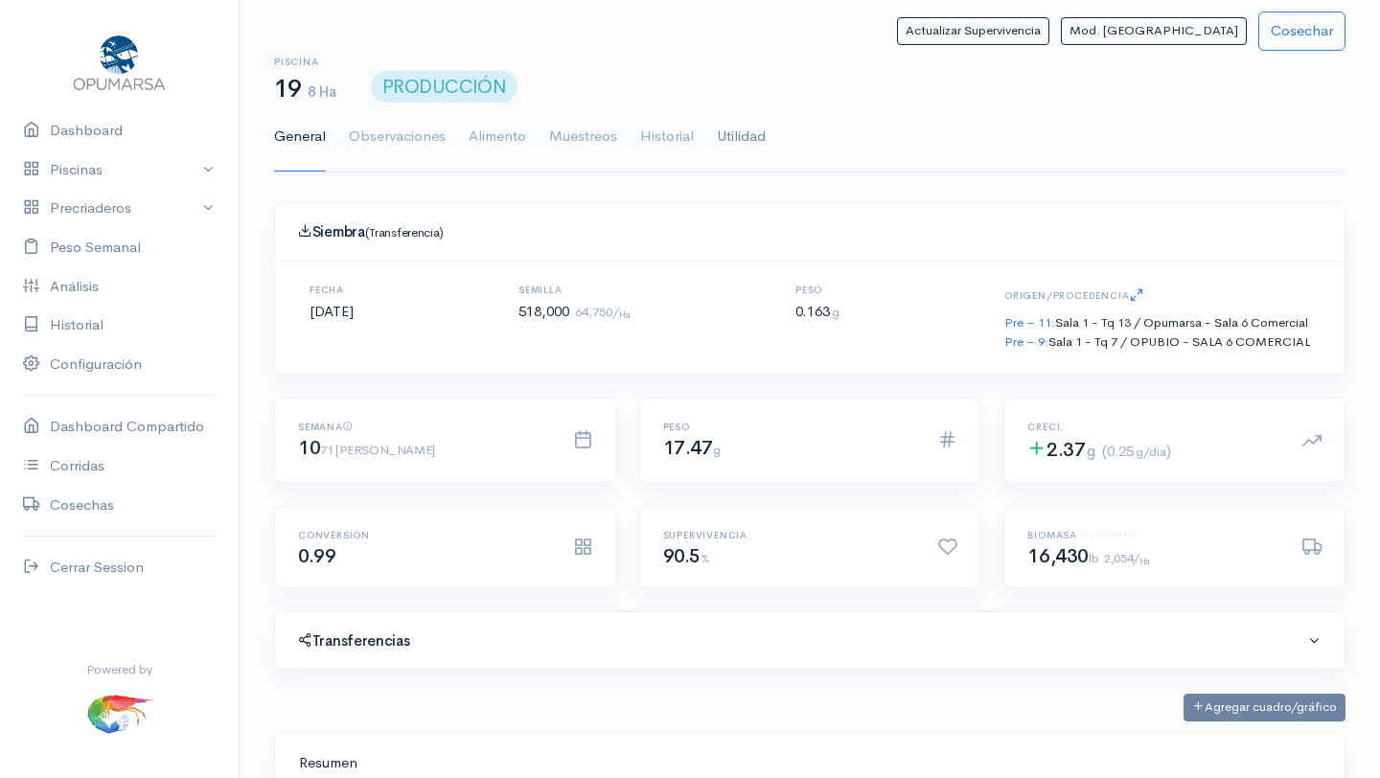
click at [744, 138] on link "Utilidad" at bounding box center [741, 137] width 49 height 69
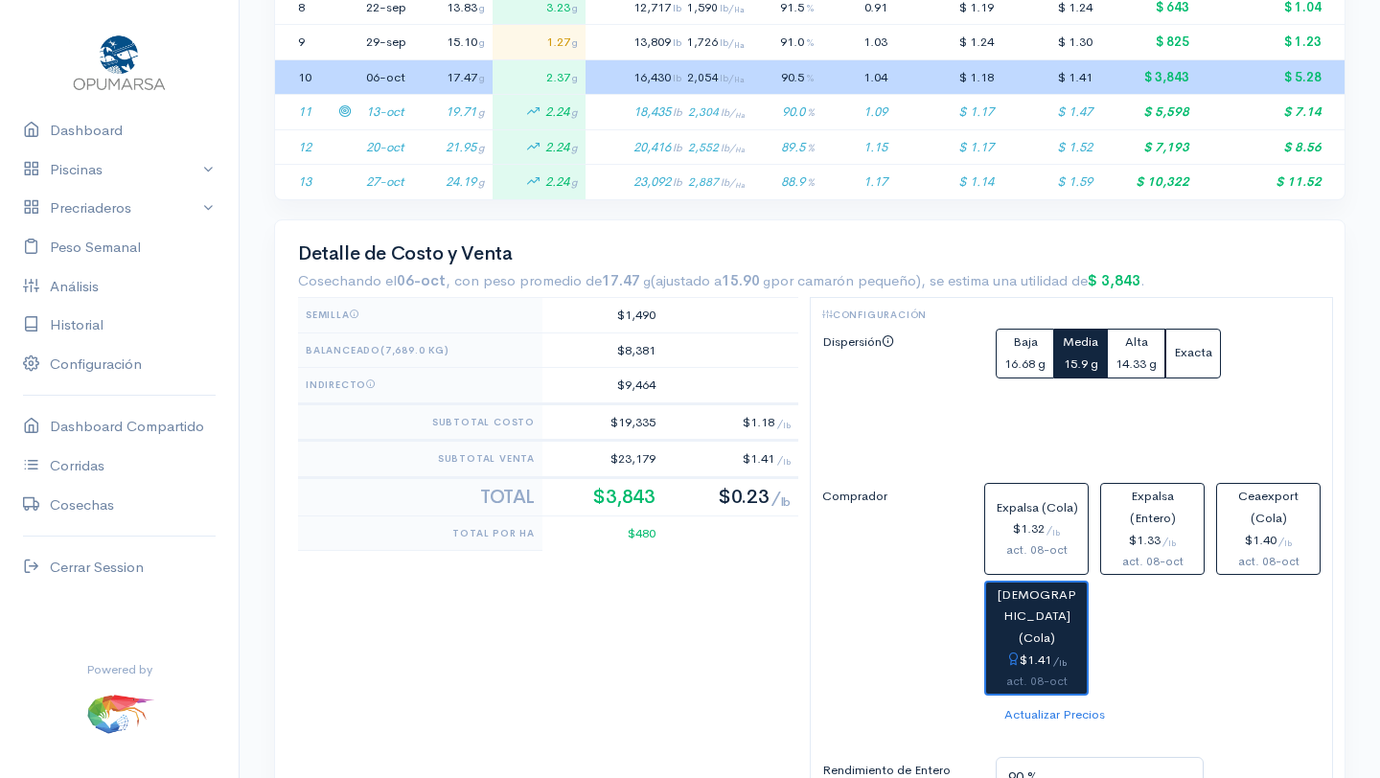
scroll to position [722, 0]
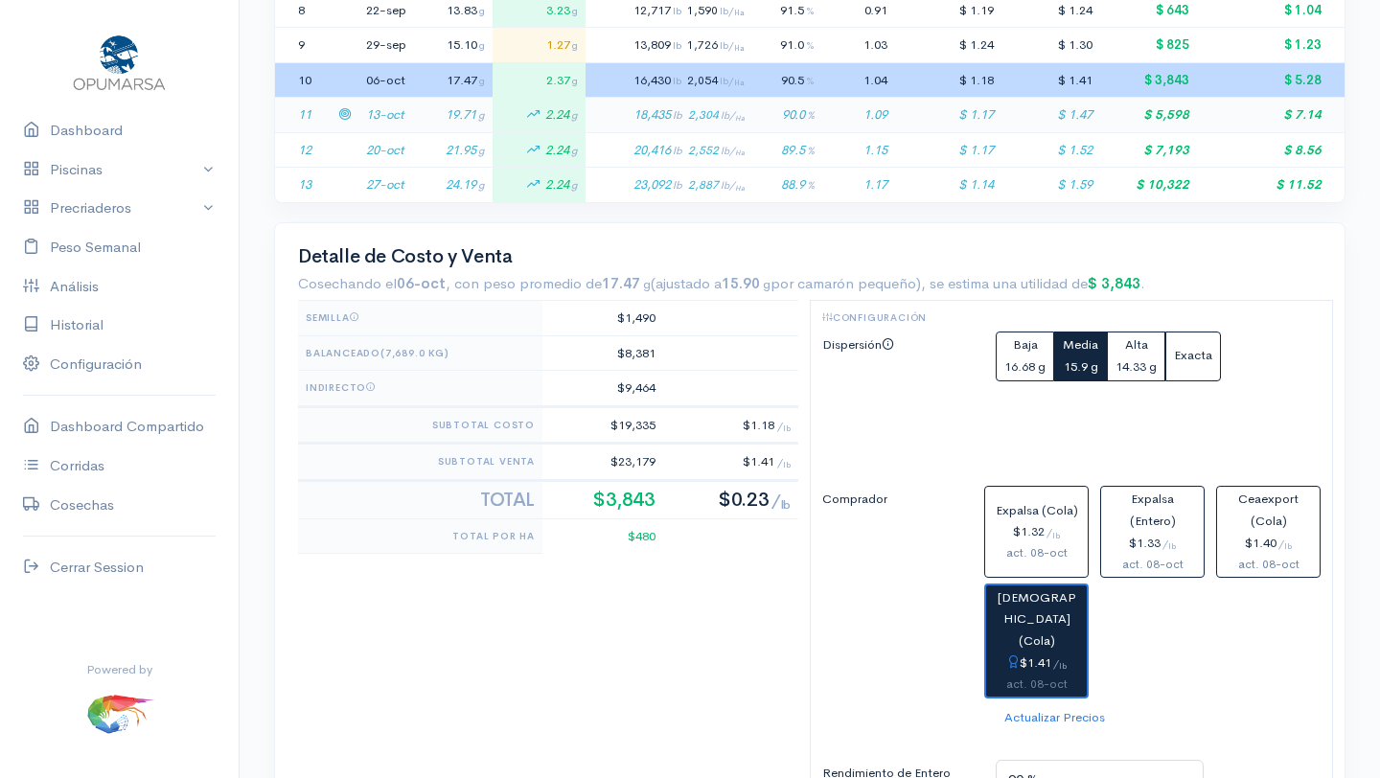
click at [388, 113] on td "13-oct" at bounding box center [388, 115] width 58 height 35
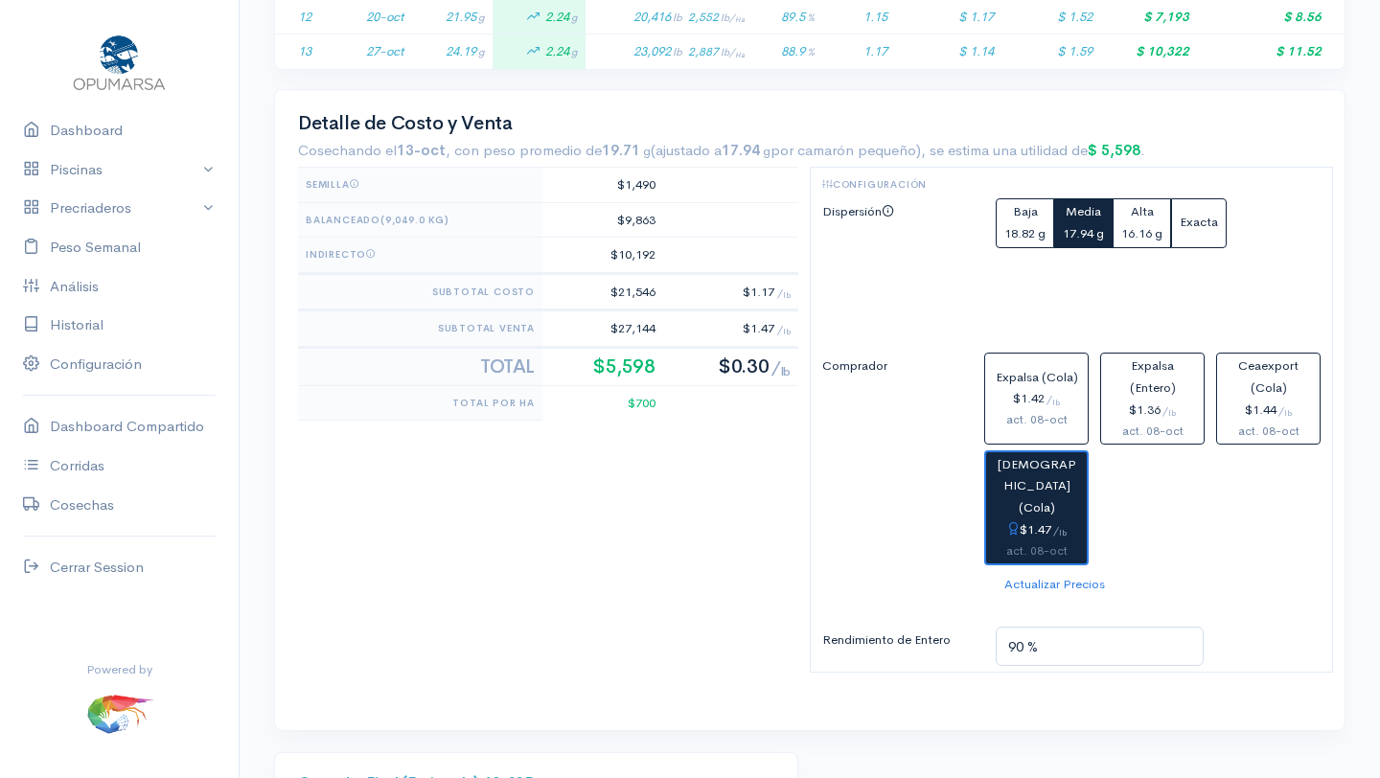
scroll to position [870, 0]
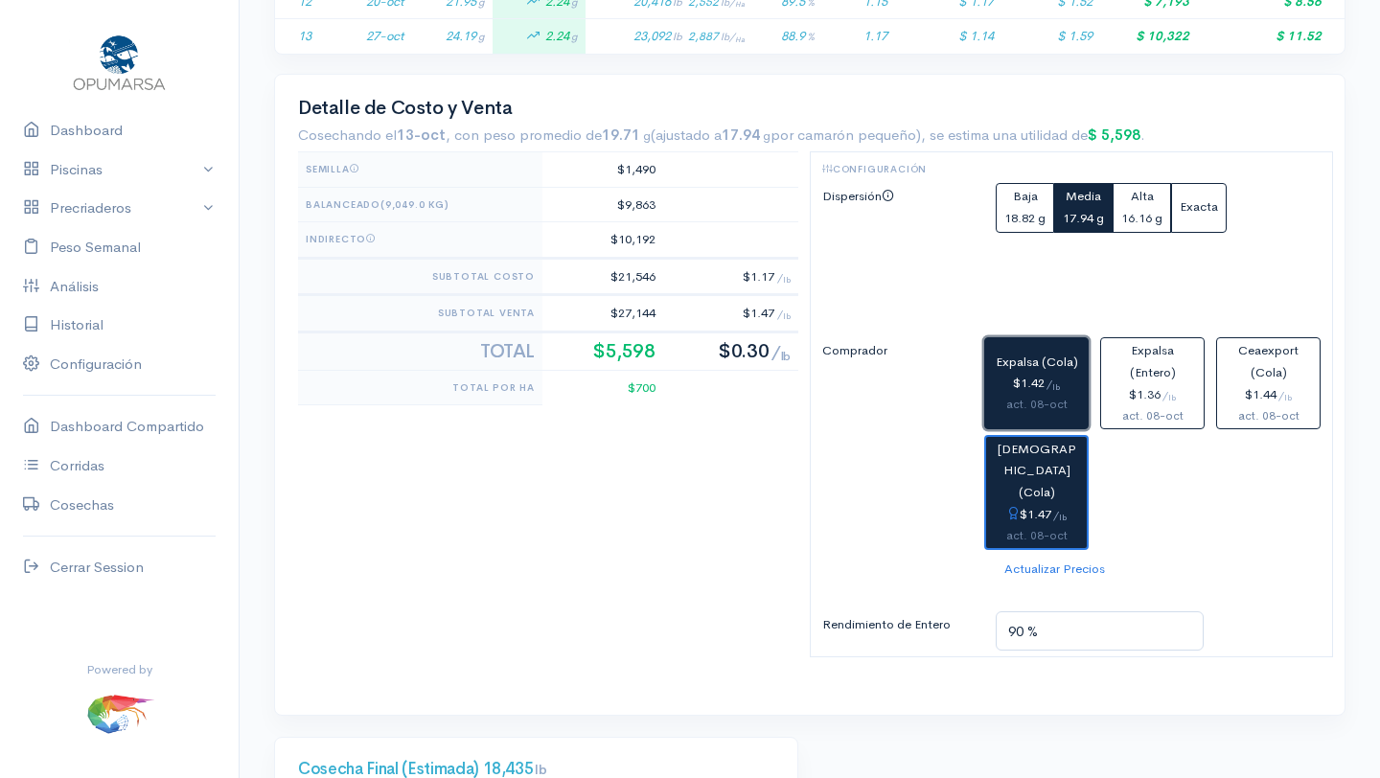
click at [1014, 381] on div "$1.42 / lb" at bounding box center [1036, 384] width 87 height 22
click at [1035, 459] on button "Christiansen (Cola) $1.47 / lb act. 08-oct" at bounding box center [1037, 492] width 104 height 115
